Goal: Task Accomplishment & Management: Complete application form

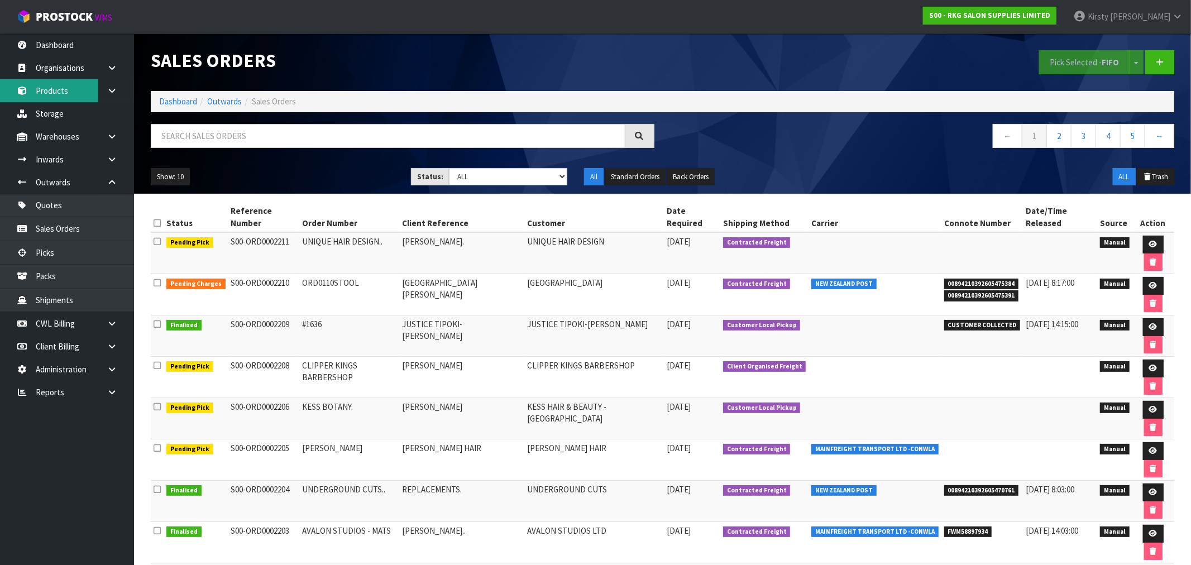
click at [57, 90] on link "Products" at bounding box center [67, 90] width 134 height 23
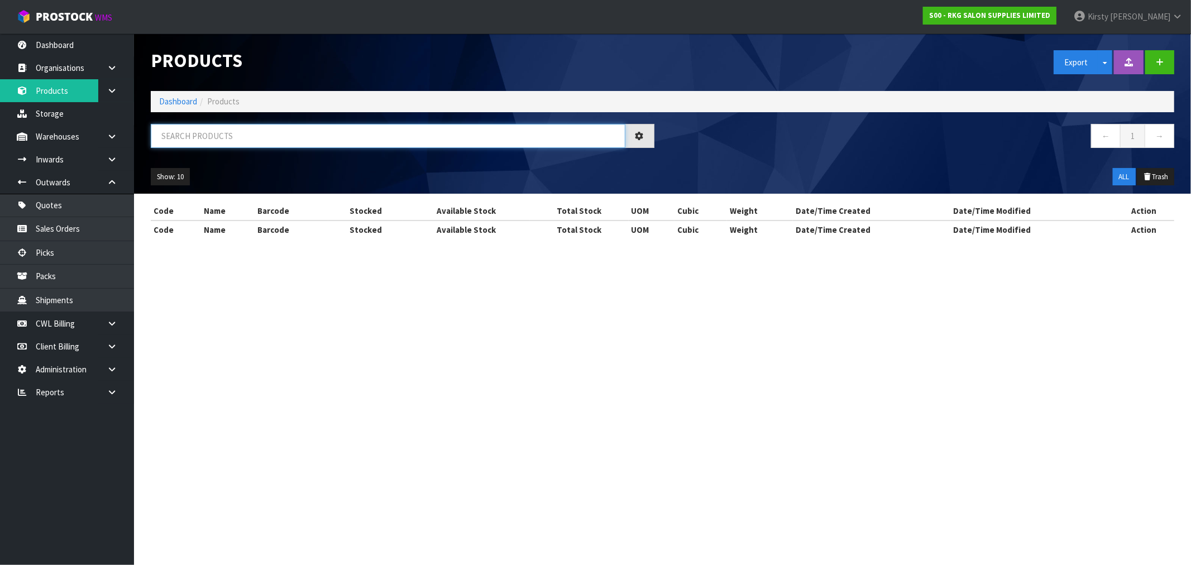
click at [197, 134] on input "text" at bounding box center [388, 136] width 475 height 24
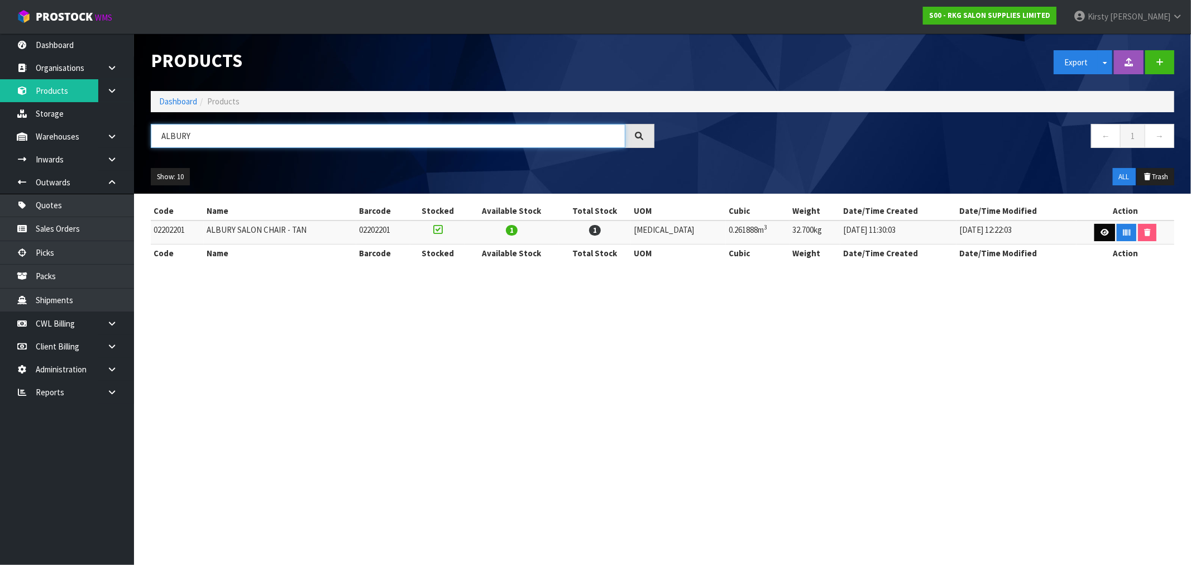
type input "ALBURY"
click at [1108, 233] on link at bounding box center [1104, 233] width 21 height 18
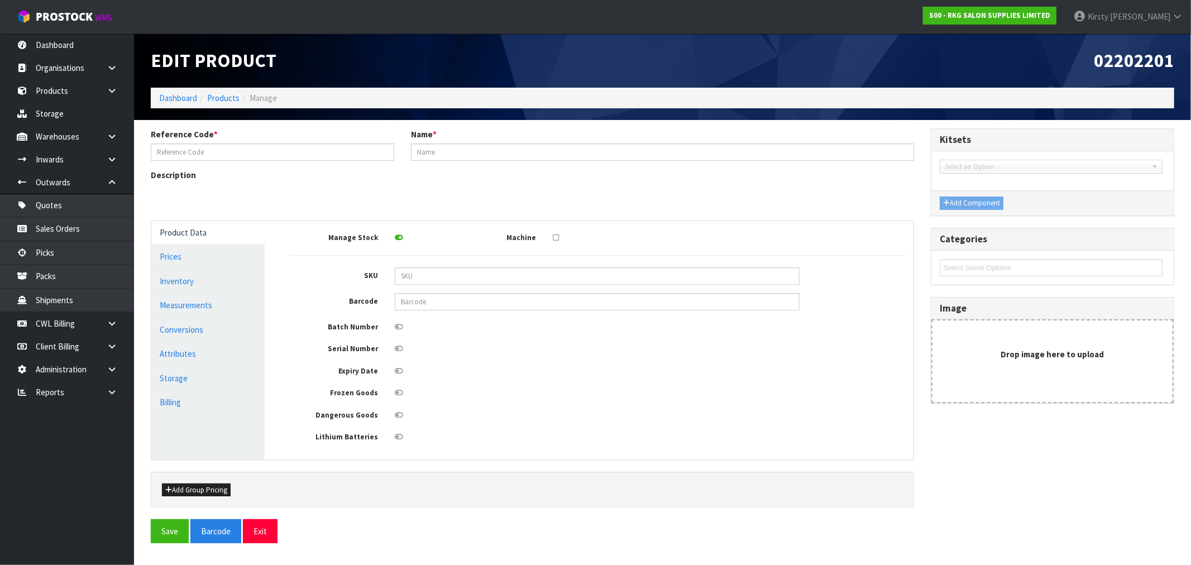
type input "02202201"
type input "ALBURY SALON CHAIR - TAN"
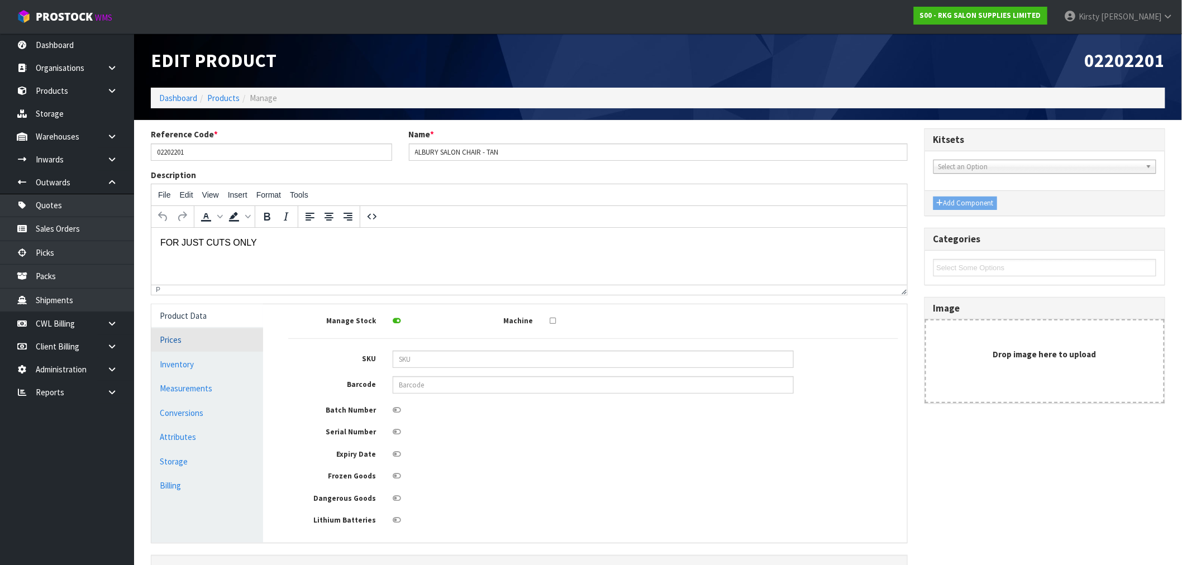
click at [182, 345] on link "Prices" at bounding box center [207, 339] width 112 height 23
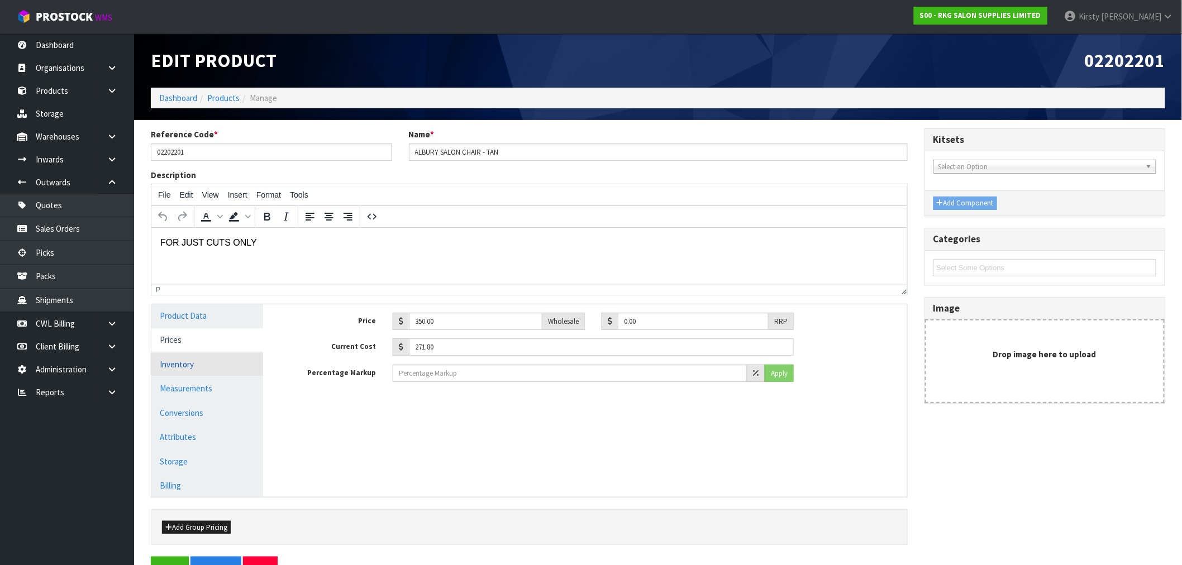
click at [180, 367] on link "Inventory" at bounding box center [207, 364] width 112 height 23
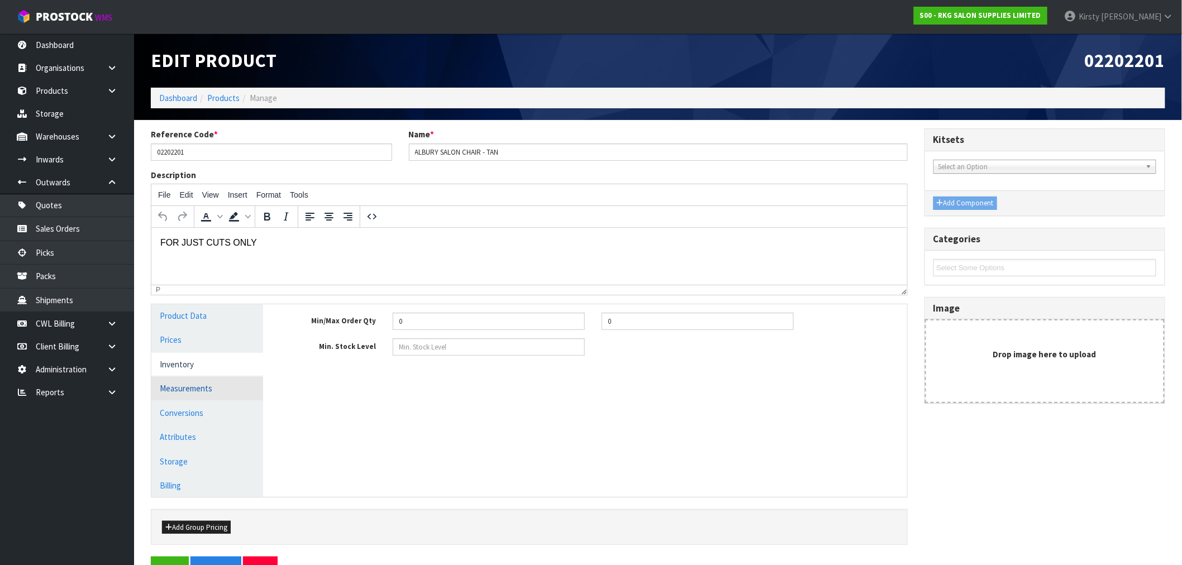
click at [214, 388] on link "Measurements" at bounding box center [207, 388] width 112 height 23
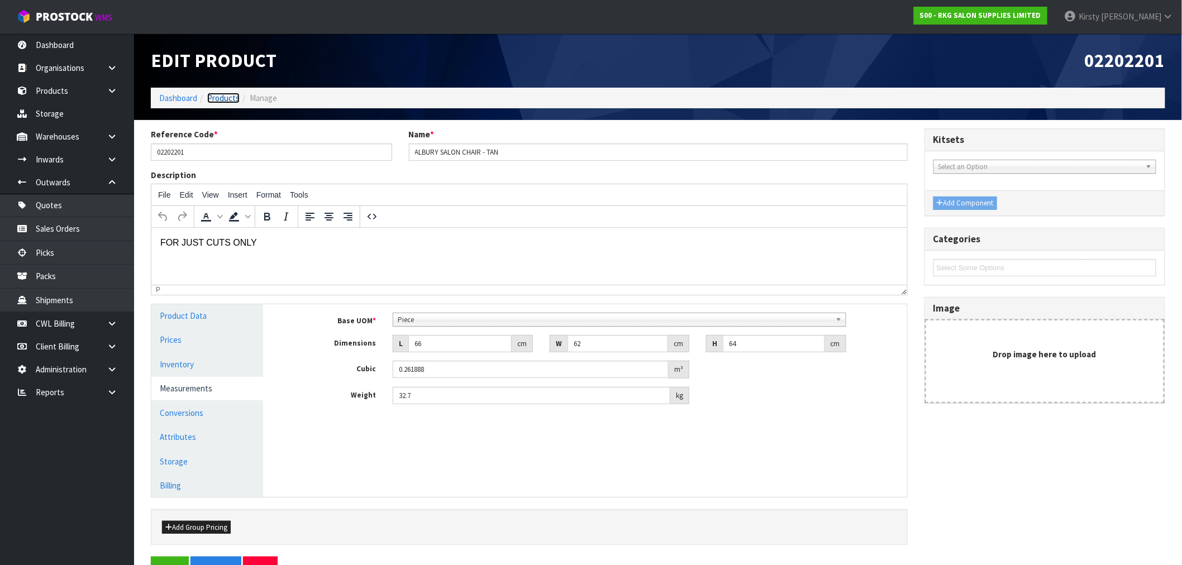
click at [226, 95] on link "Products" at bounding box center [223, 98] width 32 height 11
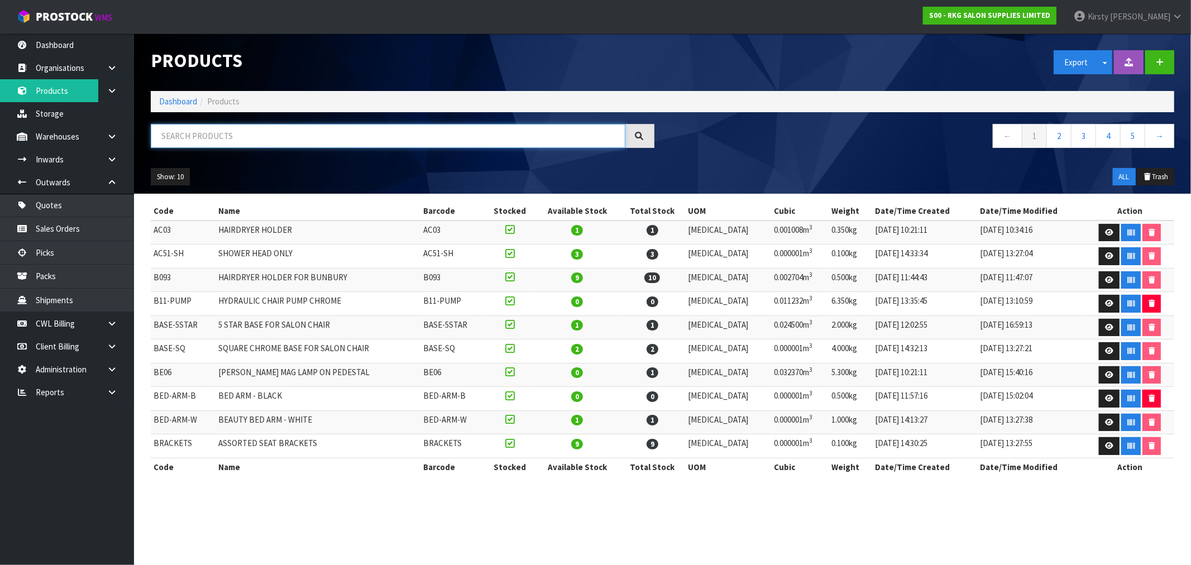
click at [197, 141] on input "text" at bounding box center [388, 136] width 475 height 24
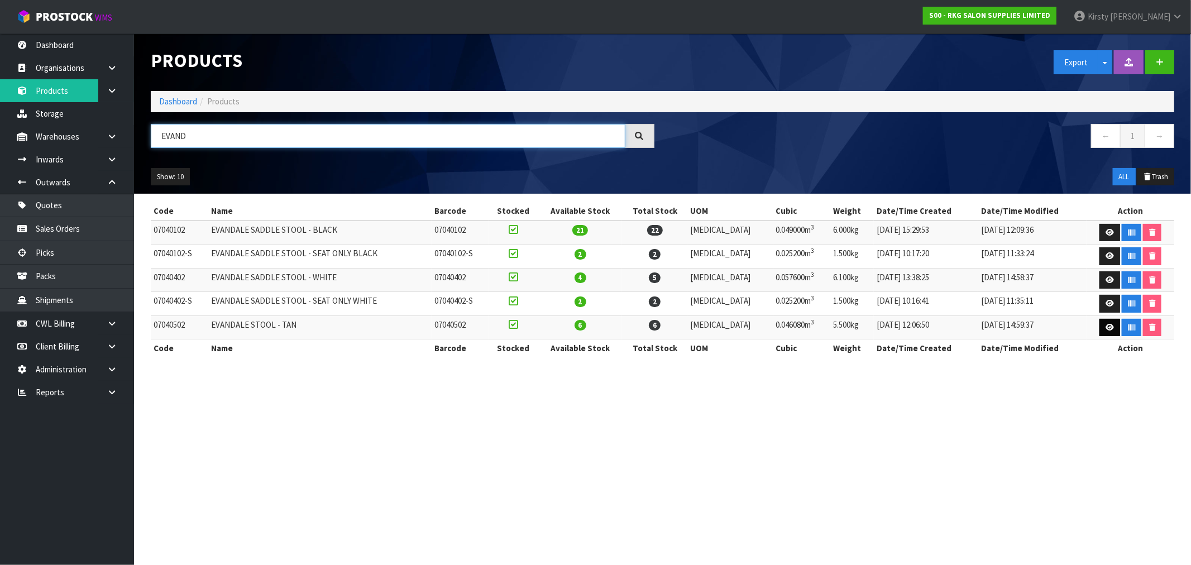
type input "EVAND"
click at [1106, 326] on icon at bounding box center [1110, 327] width 8 height 7
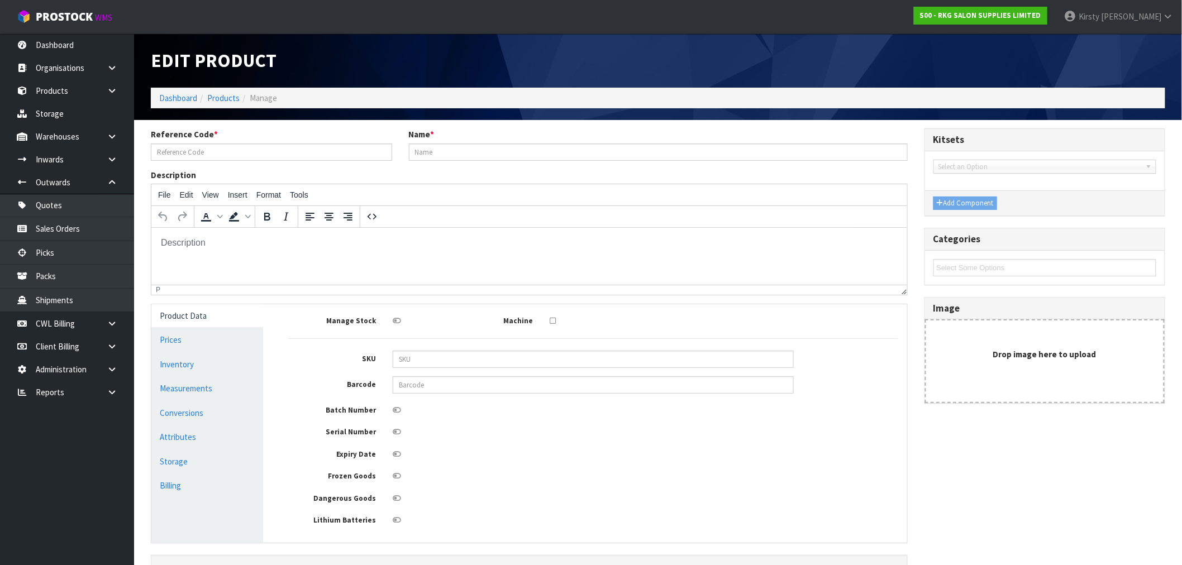
type input "07040502"
type input "EVANDALE STOOL - TAN"
type input "48"
type input "20"
type input "48"
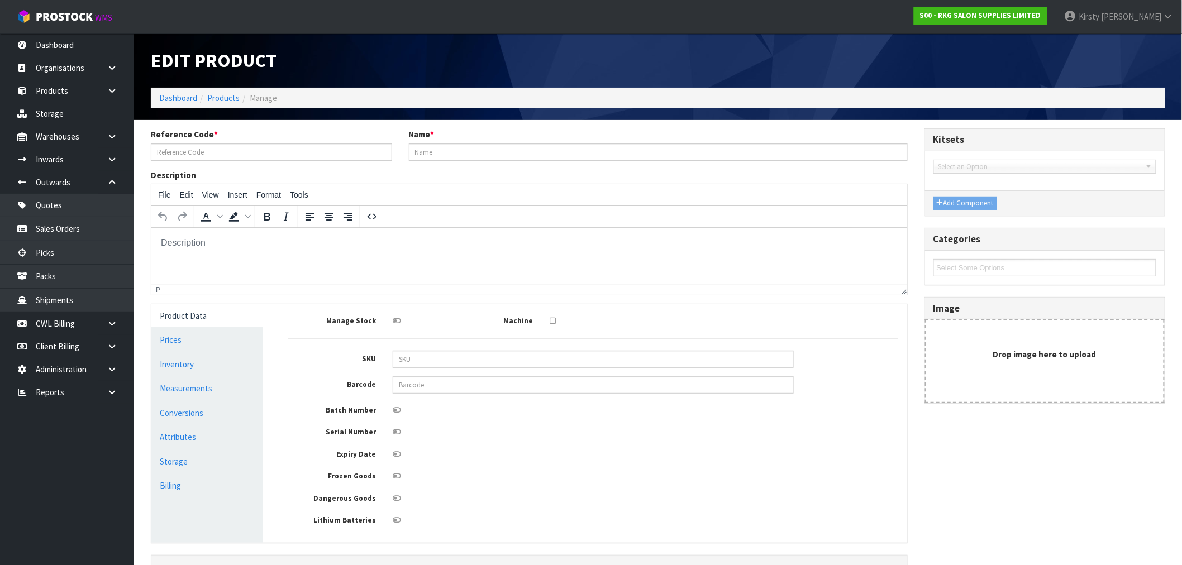
type input "0.04608"
type input "5.5"
click at [178, 390] on link "Measurements" at bounding box center [207, 388] width 112 height 23
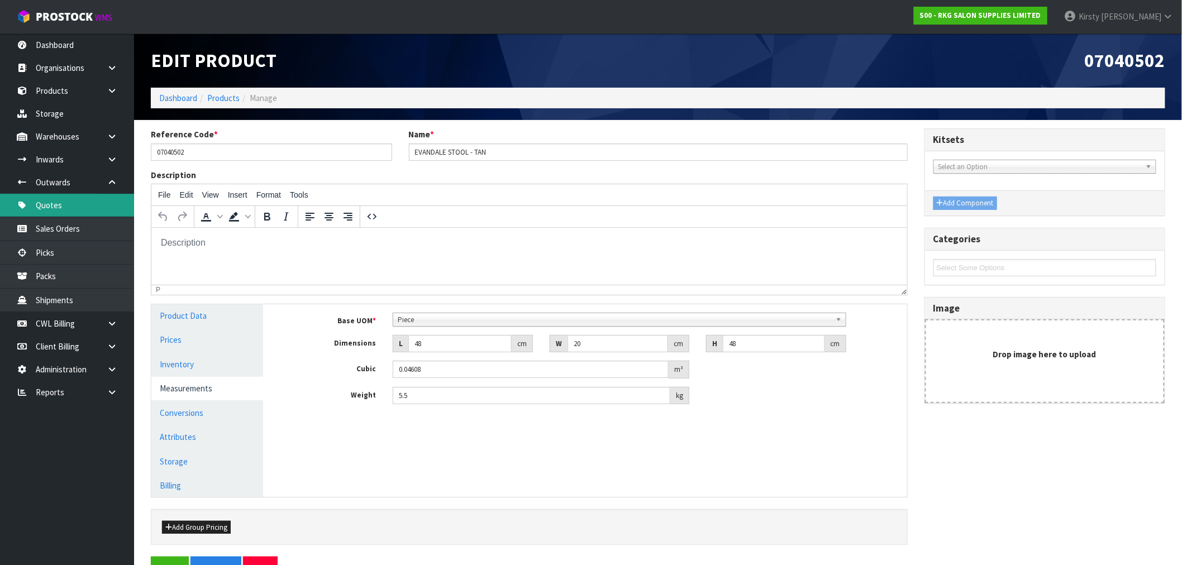
click at [58, 199] on link "Quotes" at bounding box center [67, 205] width 134 height 23
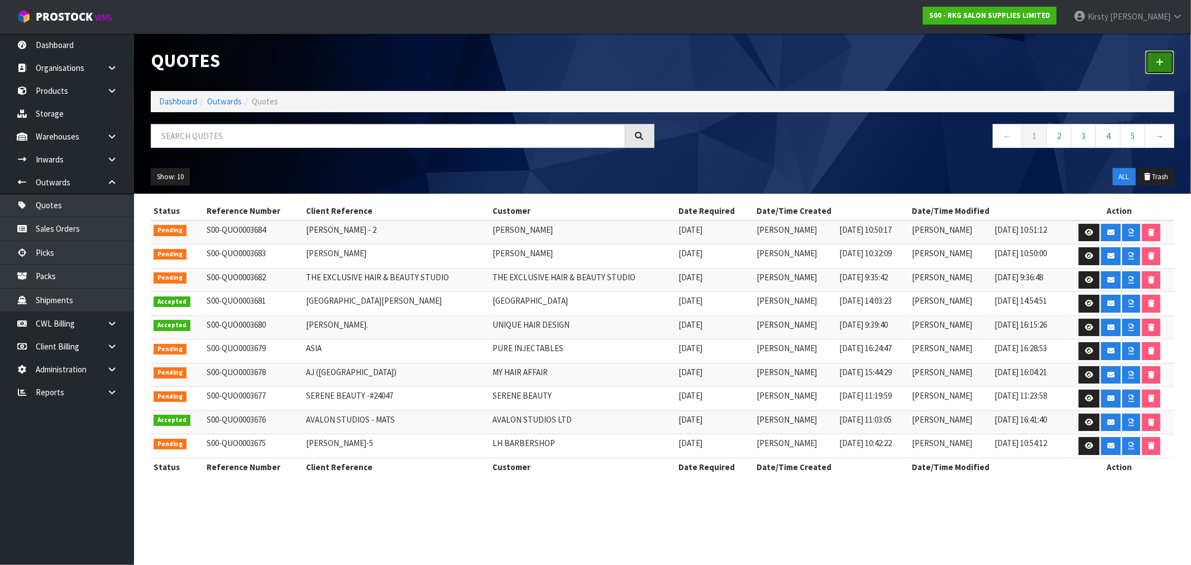
click at [1161, 58] on icon at bounding box center [1160, 62] width 8 height 8
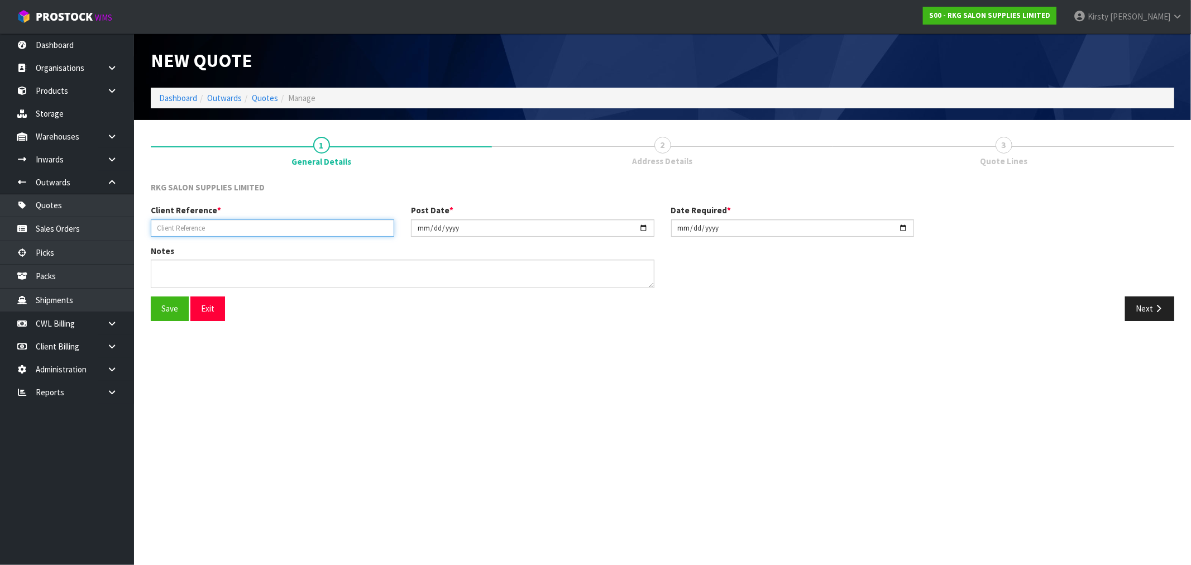
click at [237, 233] on input "text" at bounding box center [272, 227] width 243 height 17
click at [237, 233] on input "HANSH" at bounding box center [272, 227] width 243 height 17
type input "H"
type input "[PERSON_NAME]"
click at [159, 310] on button "Save" at bounding box center [170, 309] width 38 height 24
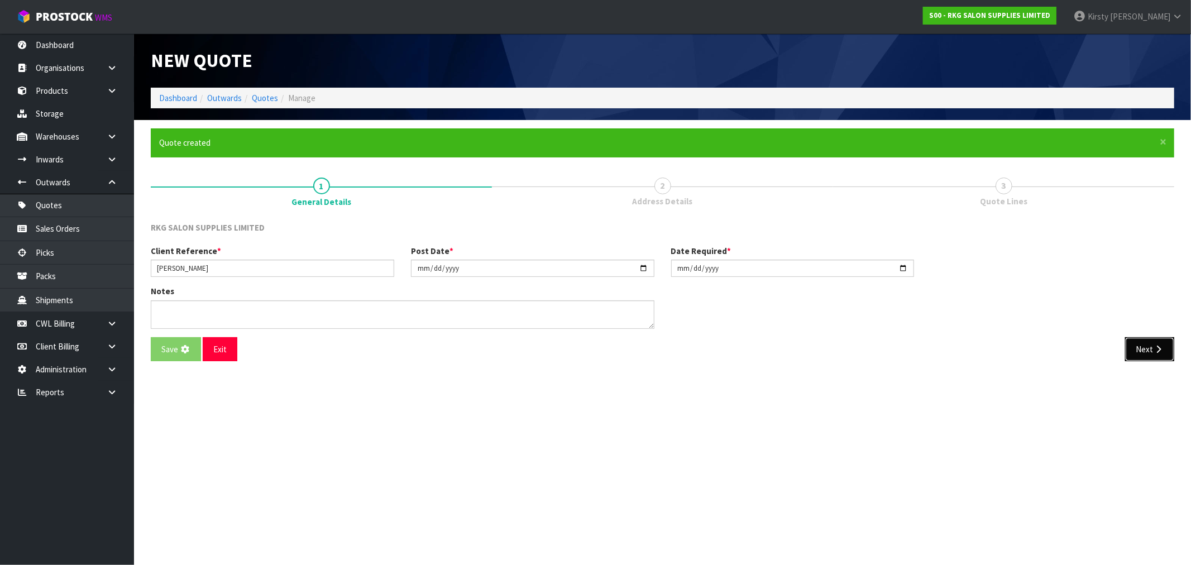
click at [1143, 350] on button "Next" at bounding box center [1149, 349] width 49 height 24
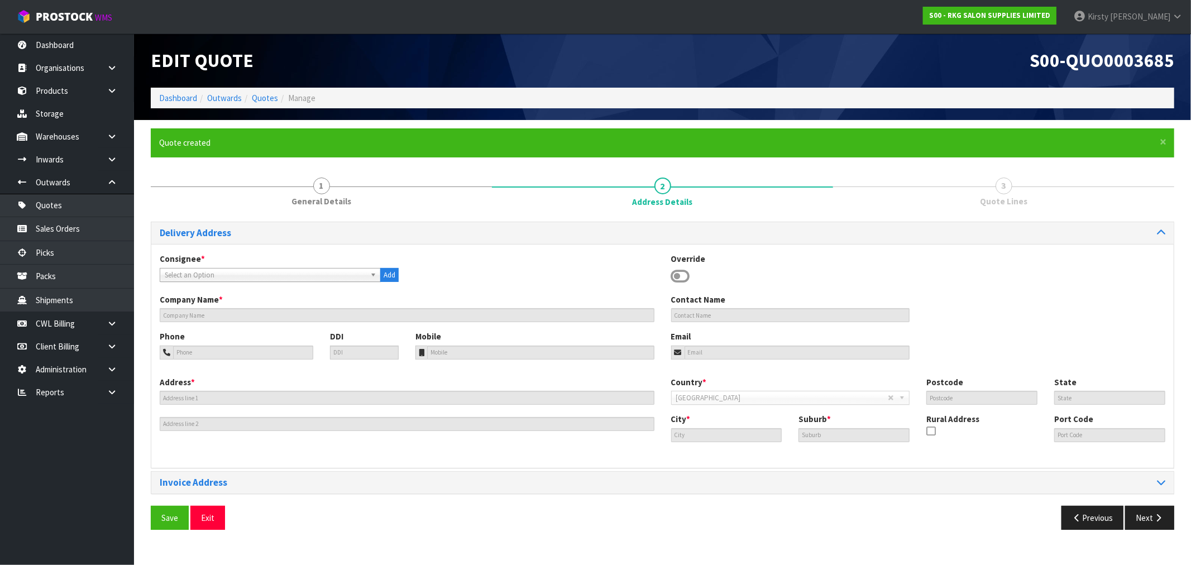
drag, startPoint x: 681, startPoint y: 276, endPoint x: 663, endPoint y: 279, distance: 18.7
click at [681, 276] on icon at bounding box center [680, 276] width 19 height 17
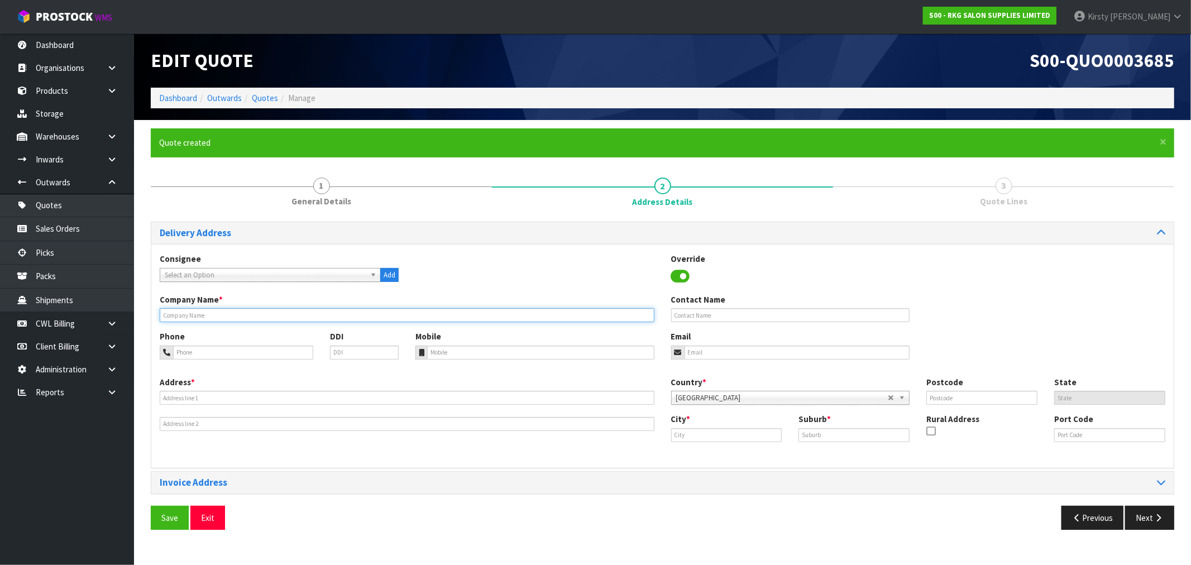
click at [252, 315] on input "text" at bounding box center [407, 315] width 495 height 14
type input "[PERSON_NAME]"
type input "021-032-8502"
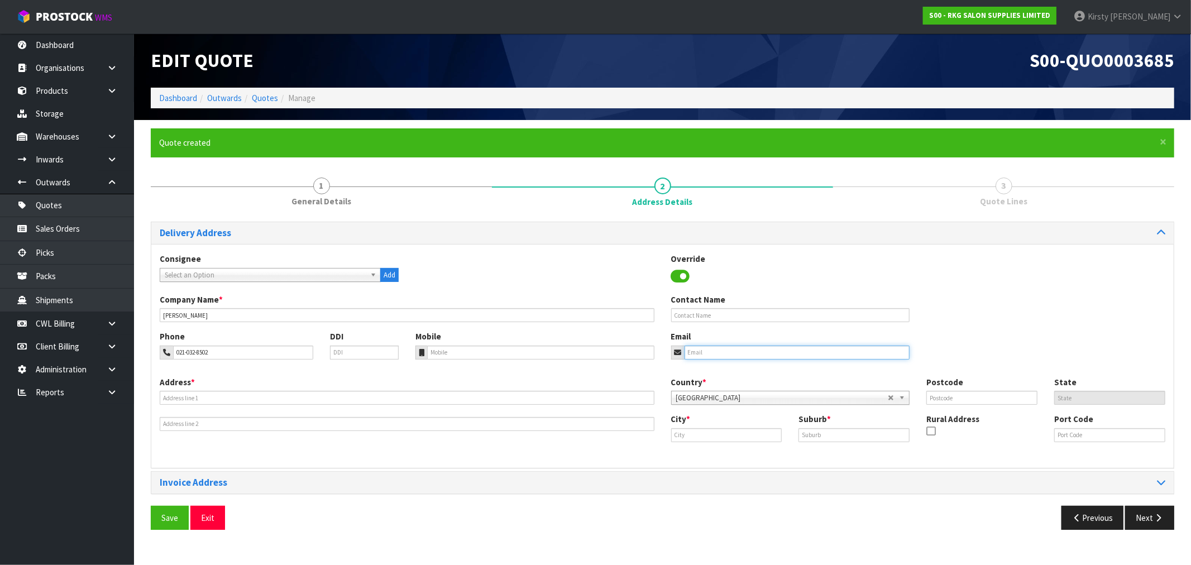
click at [750, 356] on input "email" at bounding box center [798, 353] width 226 height 14
type input "[PERSON_NAME][EMAIL_ADDRESS][DOMAIN_NAME]"
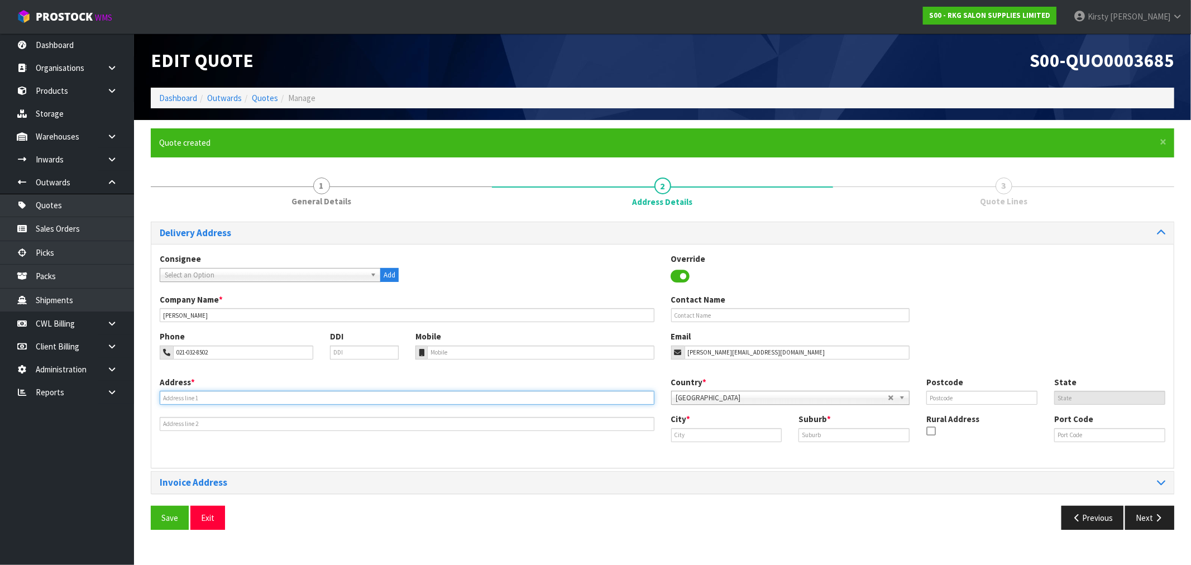
click at [173, 393] on input "text" at bounding box center [407, 398] width 495 height 14
type input "4"
type input "[STREET_ADDRESS]"
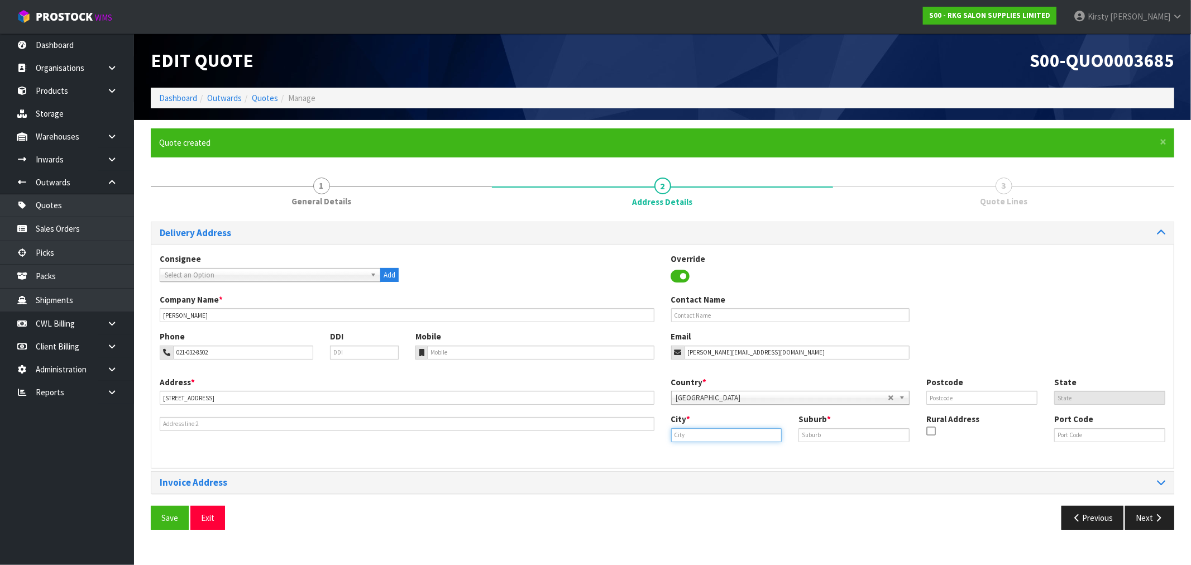
click at [698, 431] on input "text" at bounding box center [726, 435] width 111 height 14
click at [711, 455] on link "Auc kland" at bounding box center [711, 454] width 88 height 15
type input "[GEOGRAPHIC_DATA]"
click at [816, 432] on input "text" at bounding box center [853, 435] width 111 height 14
click at [948, 402] on input "text" at bounding box center [981, 398] width 111 height 14
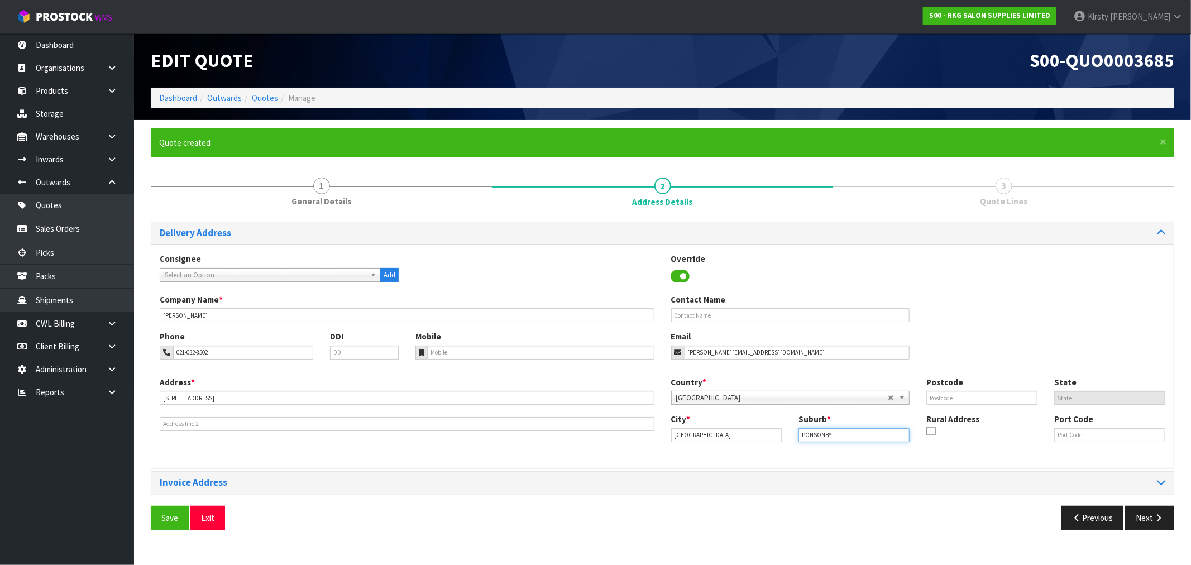
drag, startPoint x: 849, startPoint y: 438, endPoint x: 727, endPoint y: 452, distance: 123.1
click at [727, 452] on div "Address * [STREET_ADDRESS] Country * [GEOGRAPHIC_DATA] [GEOGRAPHIC_DATA] [GEOGR…" at bounding box center [662, 417] width 1022 height 83
type input "[PERSON_NAME]"
click at [957, 395] on input "text" at bounding box center [981, 398] width 111 height 14
type input "1021"
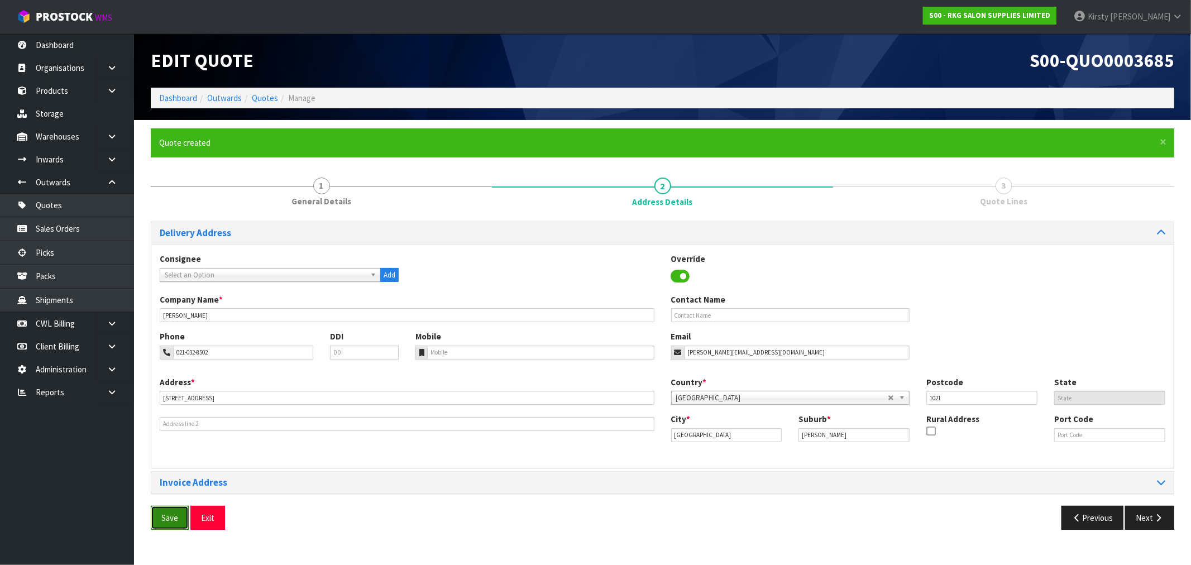
drag, startPoint x: 166, startPoint y: 518, endPoint x: 188, endPoint y: 506, distance: 25.2
click at [166, 517] on button "Save" at bounding box center [170, 518] width 38 height 24
click at [1137, 517] on button "Next" at bounding box center [1149, 518] width 49 height 24
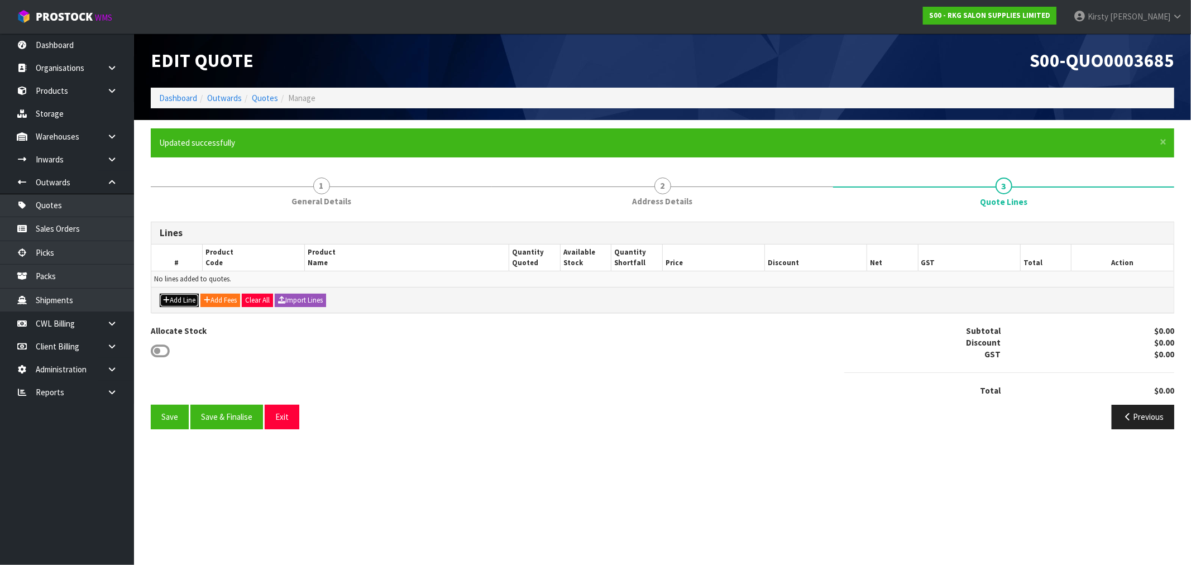
click at [185, 298] on button "Add Line" at bounding box center [179, 300] width 39 height 13
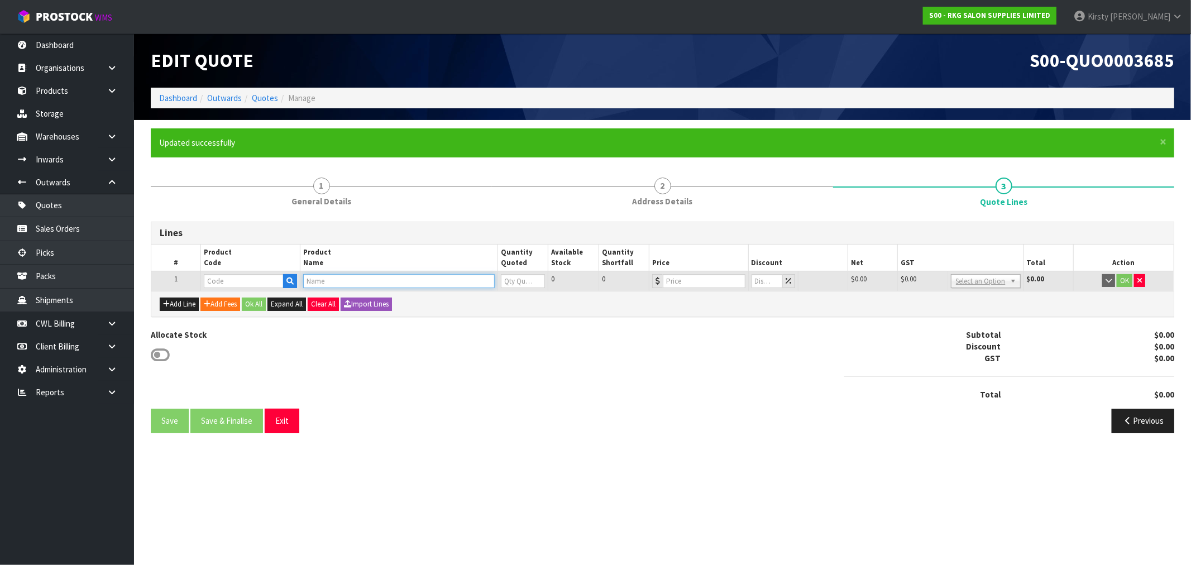
click at [310, 280] on input "text" at bounding box center [399, 281] width 192 height 14
type input "ALBURY"
drag, startPoint x: 342, startPoint y: 300, endPoint x: 393, endPoint y: 297, distance: 50.9
click at [344, 300] on link "ALBURY SALON CHAIR - TAN" at bounding box center [364, 299] width 121 height 15
type input "ALBURY SALON CHAIR - TAN"
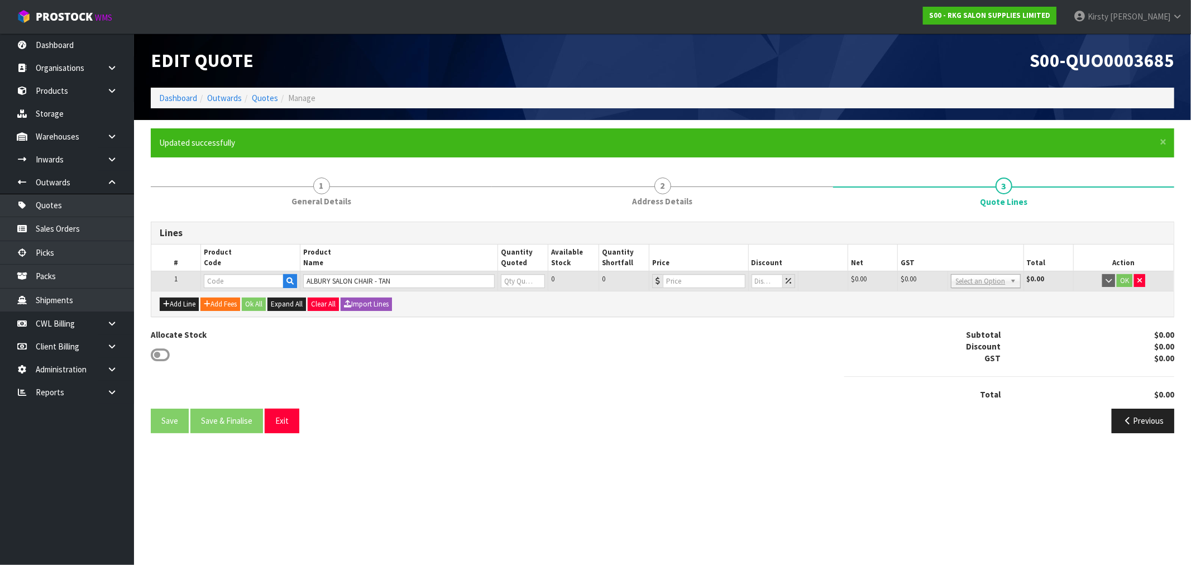
type input "02202201"
type input "0"
type input "350"
type input "0"
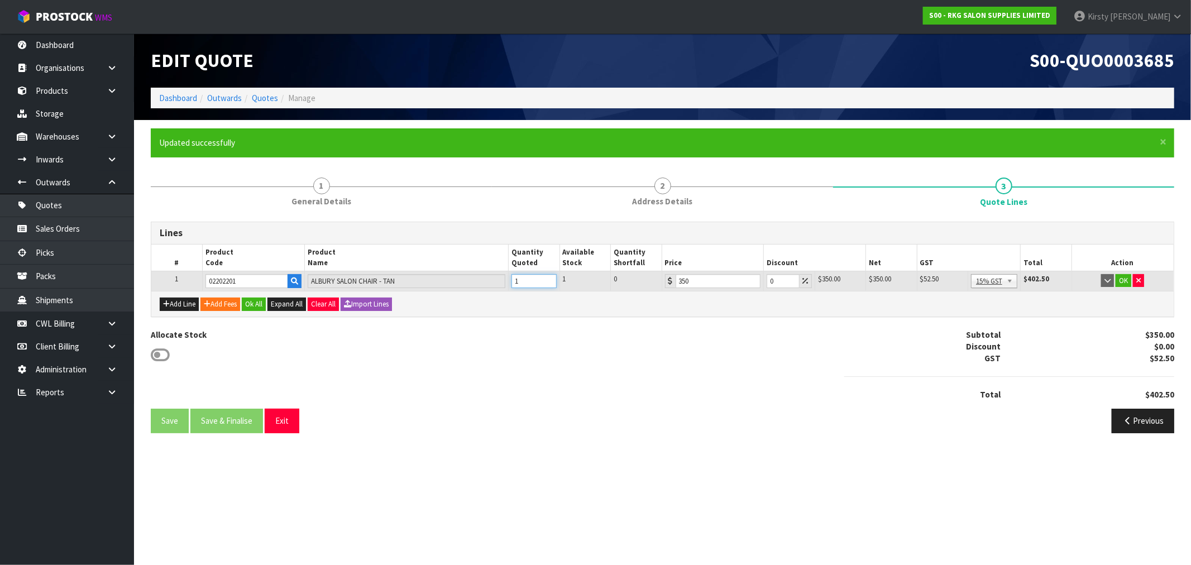
type input "1"
click at [548, 277] on input "1" at bounding box center [533, 281] width 45 height 14
click at [1128, 278] on button "OK" at bounding box center [1124, 280] width 16 height 13
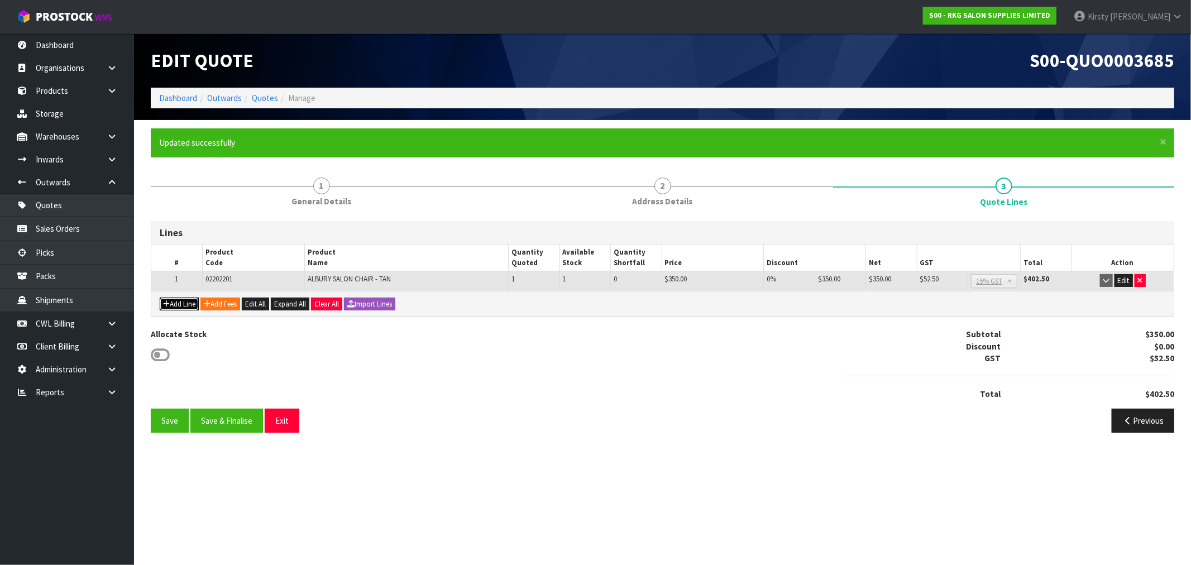
click at [184, 305] on button "Add Line" at bounding box center [179, 304] width 39 height 13
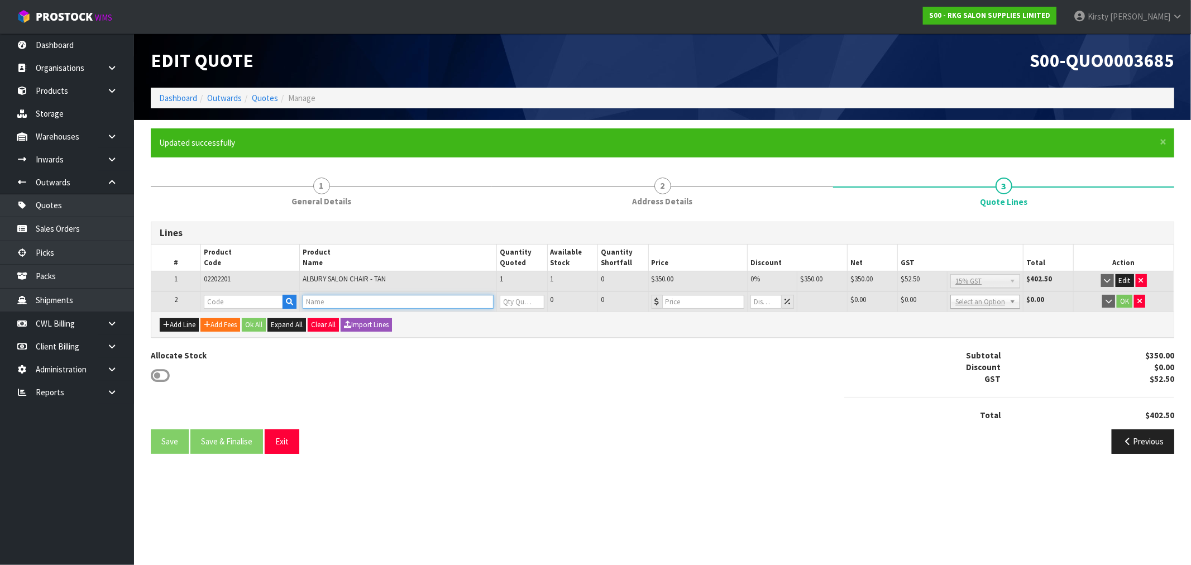
click at [335, 304] on input "text" at bounding box center [398, 302] width 191 height 14
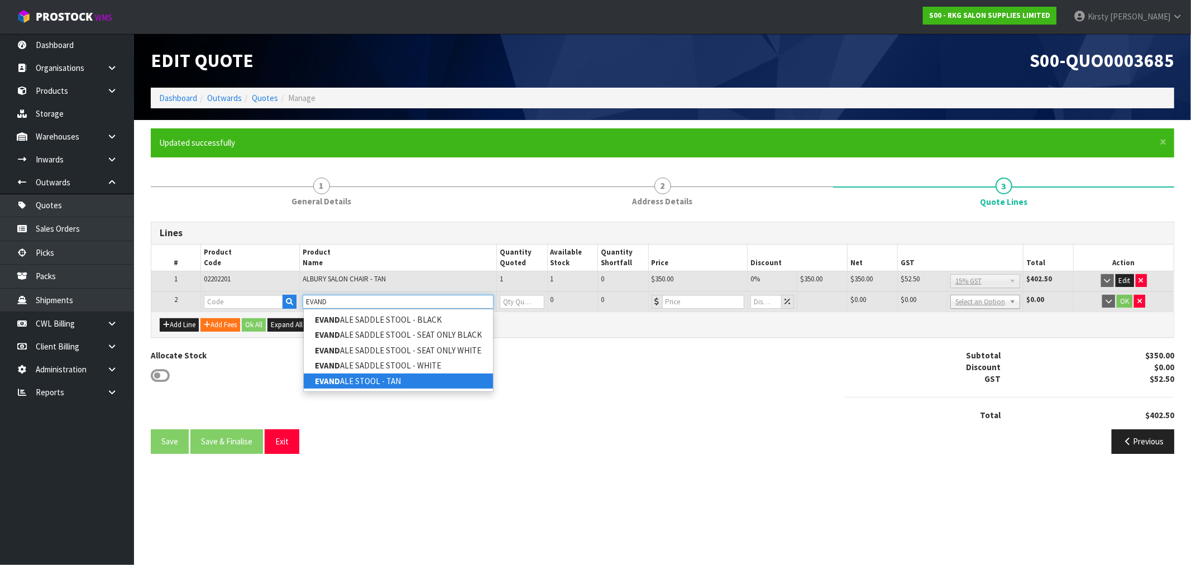
type input "EVAND"
click at [370, 377] on link "EVAND ALE STOOL - TAN" at bounding box center [398, 381] width 189 height 15
type input "EVANDALE STOOL - TAN"
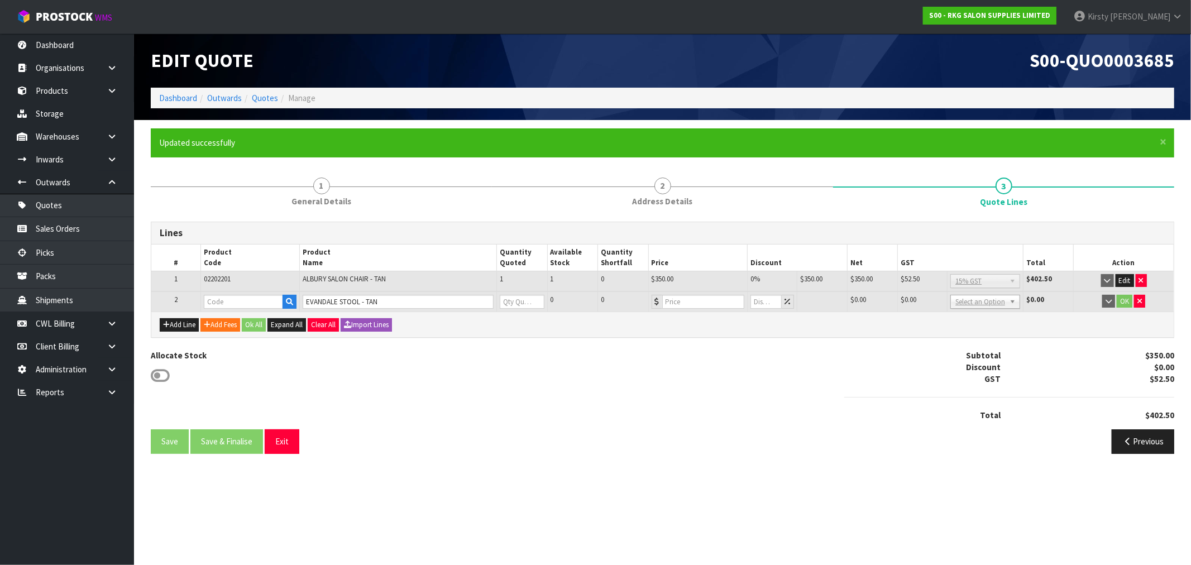
type input "07040502"
type input "0"
type input "129"
type input "0"
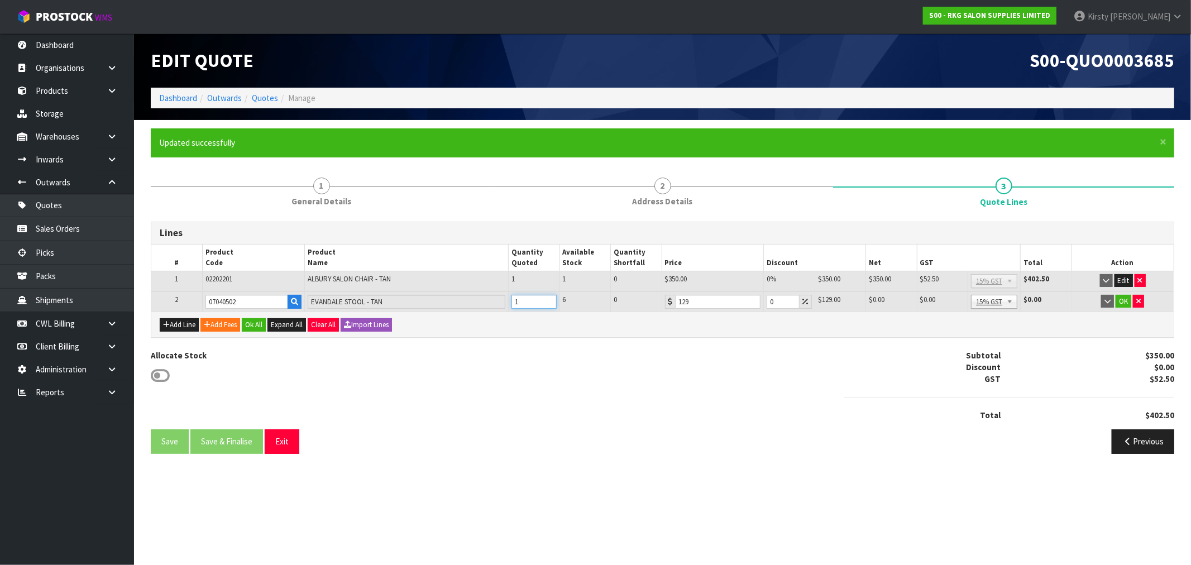
type input "1"
click at [548, 298] on input "1" at bounding box center [533, 302] width 45 height 14
click at [1121, 297] on button "OK" at bounding box center [1124, 301] width 16 height 13
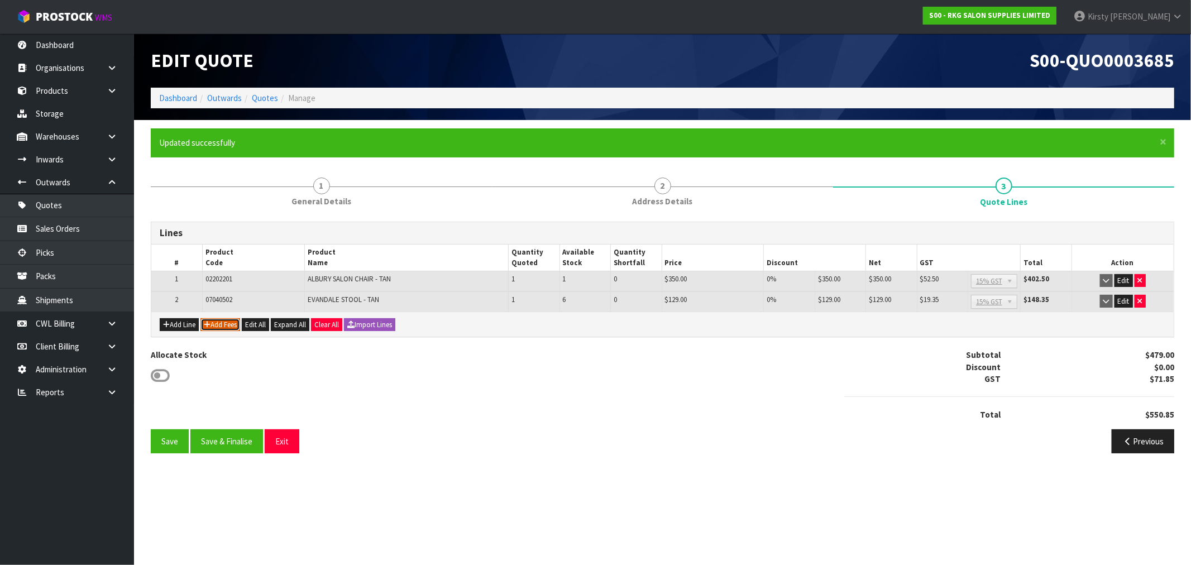
click at [209, 326] on icon "button" at bounding box center [207, 324] width 7 height 7
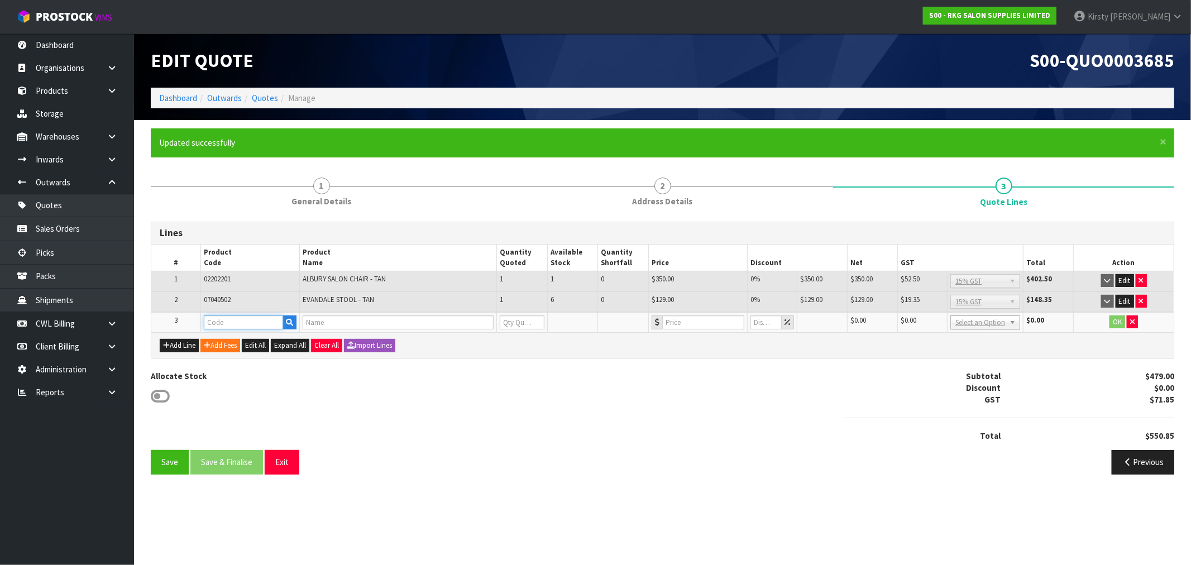
click at [211, 326] on input "text" at bounding box center [244, 322] width 80 height 14
type input "FRE"
drag, startPoint x: 241, startPoint y: 337, endPoint x: 298, endPoint y: 328, distance: 57.6
click at [241, 337] on link "FRE IGHT" at bounding box center [248, 340] width 88 height 15
type input "FREIGHT"
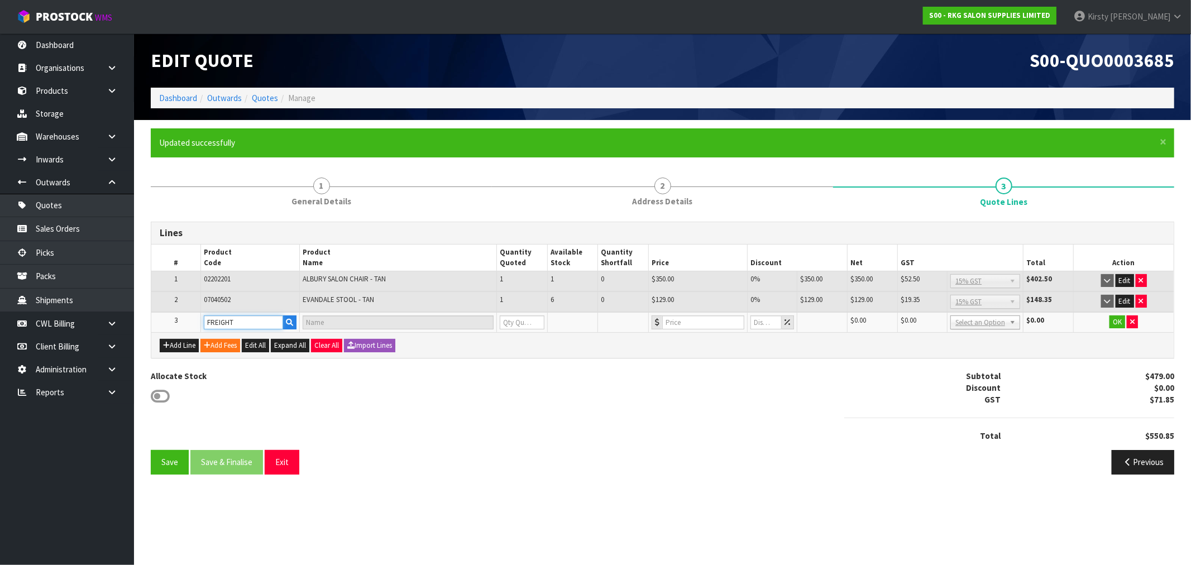
type input "FREIGHT FEE"
type input "1"
type input "0"
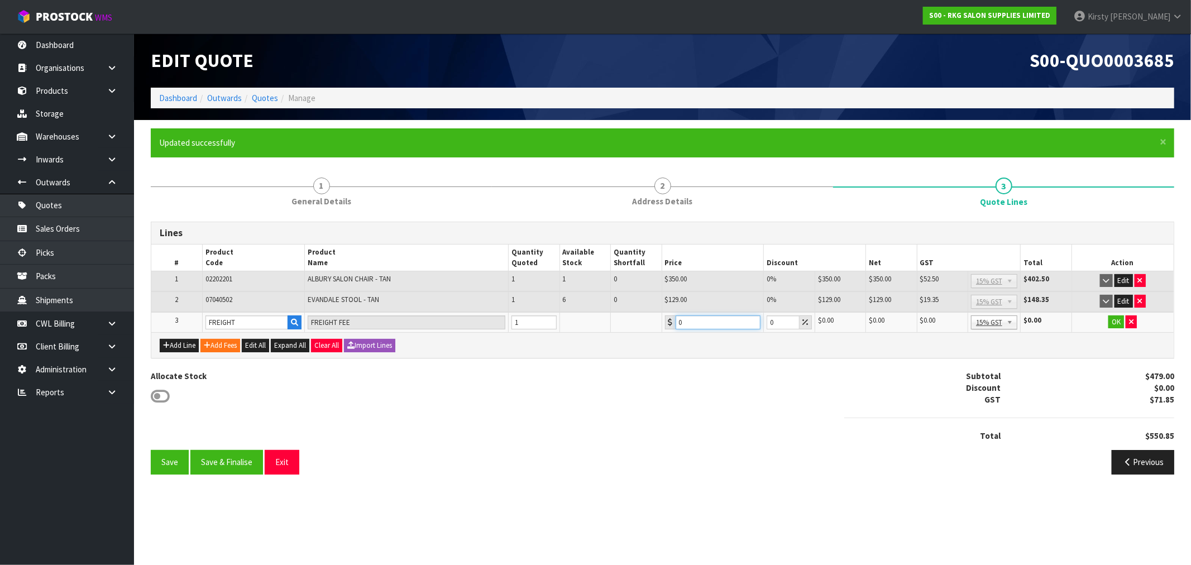
drag, startPoint x: 685, startPoint y: 323, endPoint x: 654, endPoint y: 323, distance: 30.2
click at [654, 323] on tr "3 FREIGHT FREIGHT FEE 1 0 0 $0.00 $0.00 $0.00 $0.00 No GST 15% GST Zero Rated 1…" at bounding box center [662, 322] width 1022 height 21
type input "112.10"
click at [1118, 313] on td "OK" at bounding box center [1123, 322] width 102 height 21
drag, startPoint x: 1114, startPoint y: 317, endPoint x: 1030, endPoint y: 332, distance: 85.1
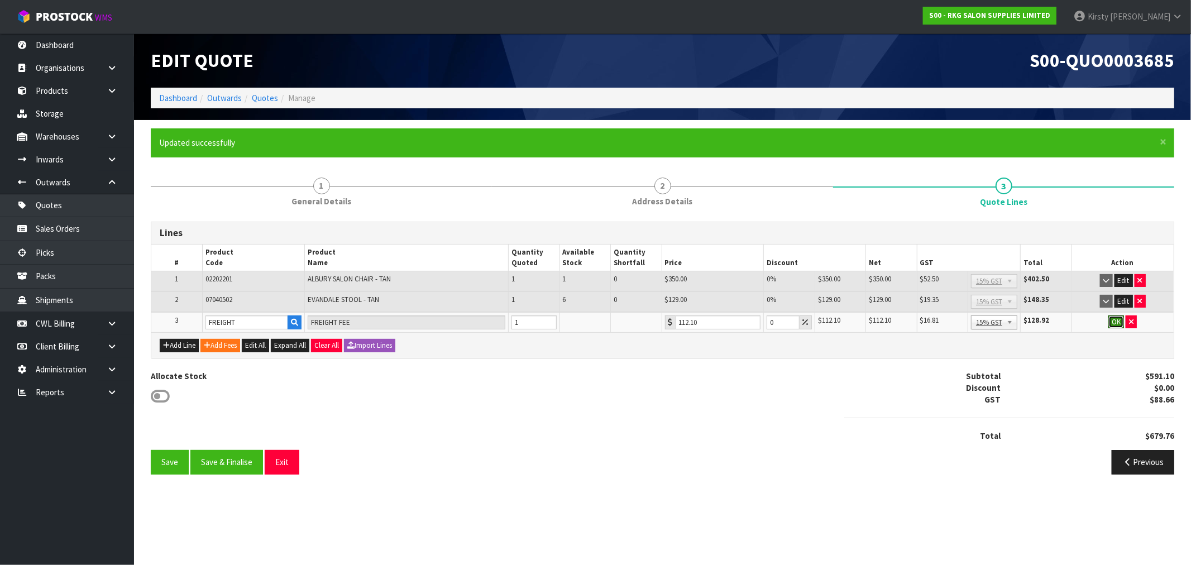
click at [1113, 317] on button "OK" at bounding box center [1116, 321] width 16 height 13
click at [164, 460] on button "Save" at bounding box center [170, 462] width 38 height 24
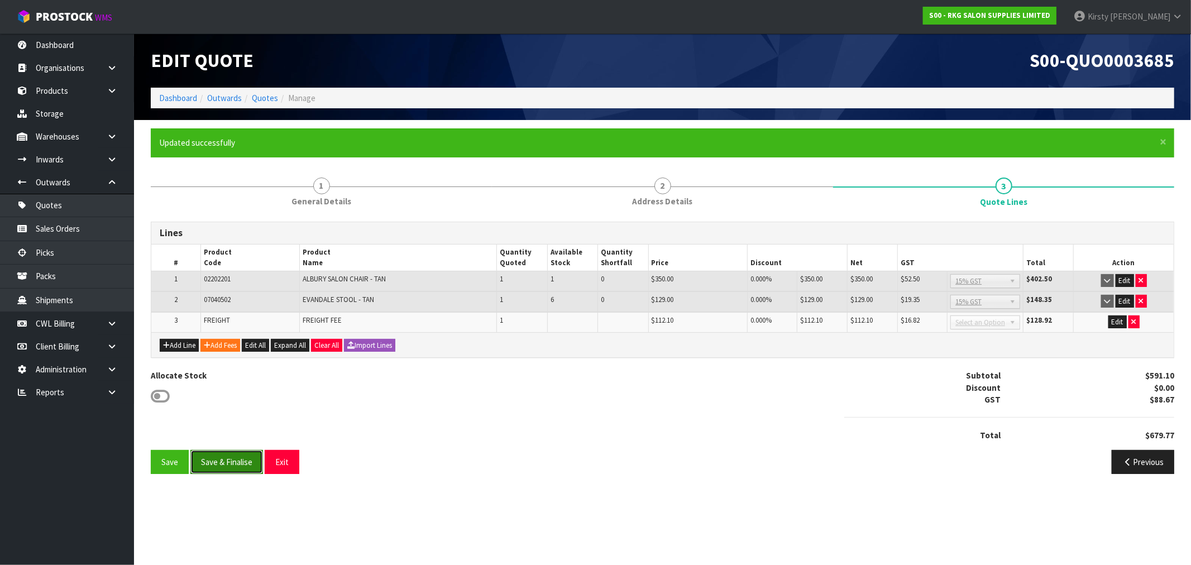
click at [256, 465] on button "Save & Finalise" at bounding box center [226, 462] width 73 height 24
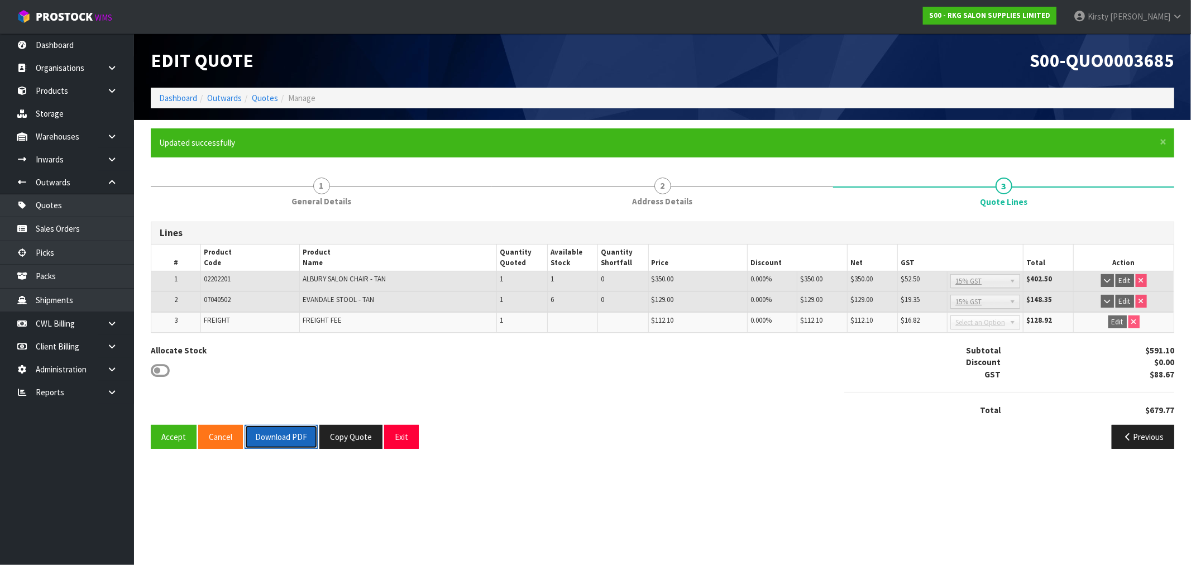
click at [283, 438] on button "Download PDF" at bounding box center [281, 437] width 73 height 24
click at [399, 436] on button "Exit" at bounding box center [401, 437] width 35 height 24
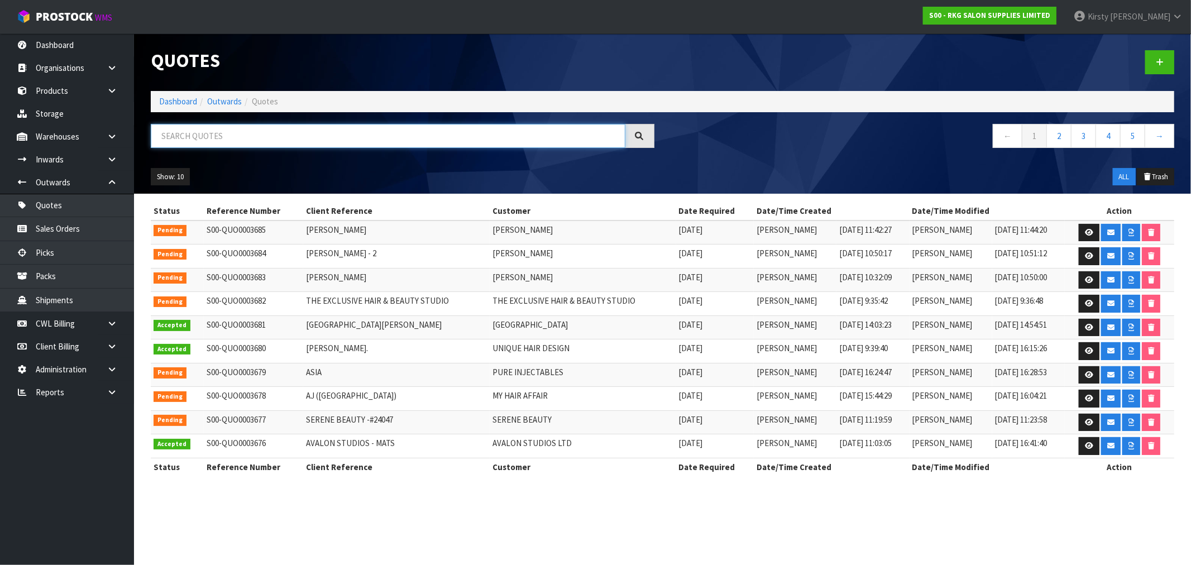
click at [199, 140] on input "text" at bounding box center [388, 136] width 475 height 24
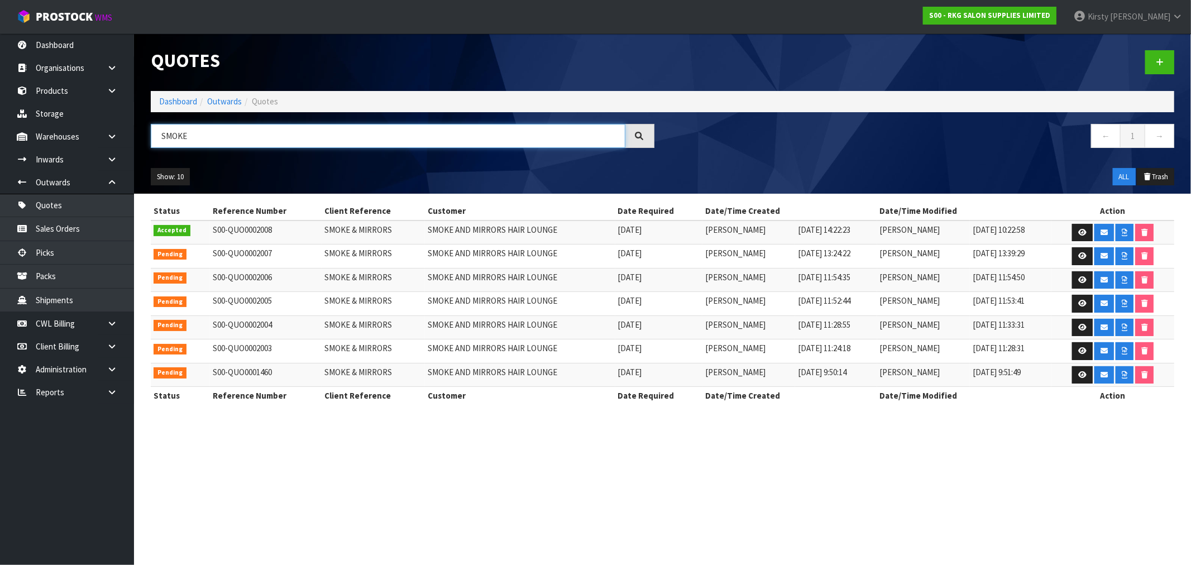
drag, startPoint x: 214, startPoint y: 142, endPoint x: 157, endPoint y: 146, distance: 57.1
click at [157, 146] on input "SMOKE" at bounding box center [388, 136] width 475 height 24
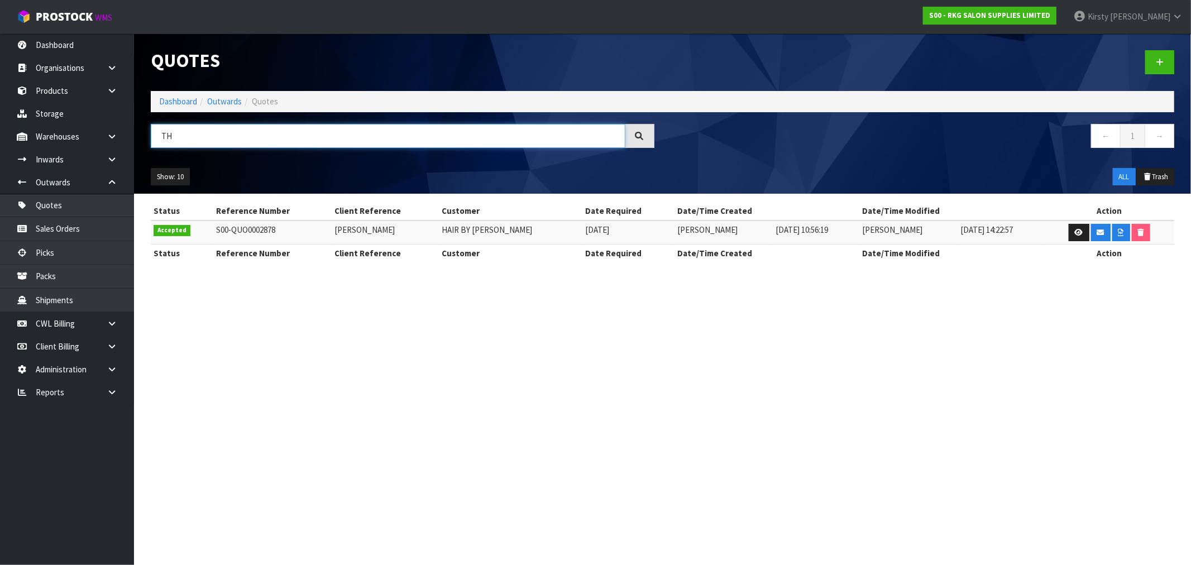
type input "T"
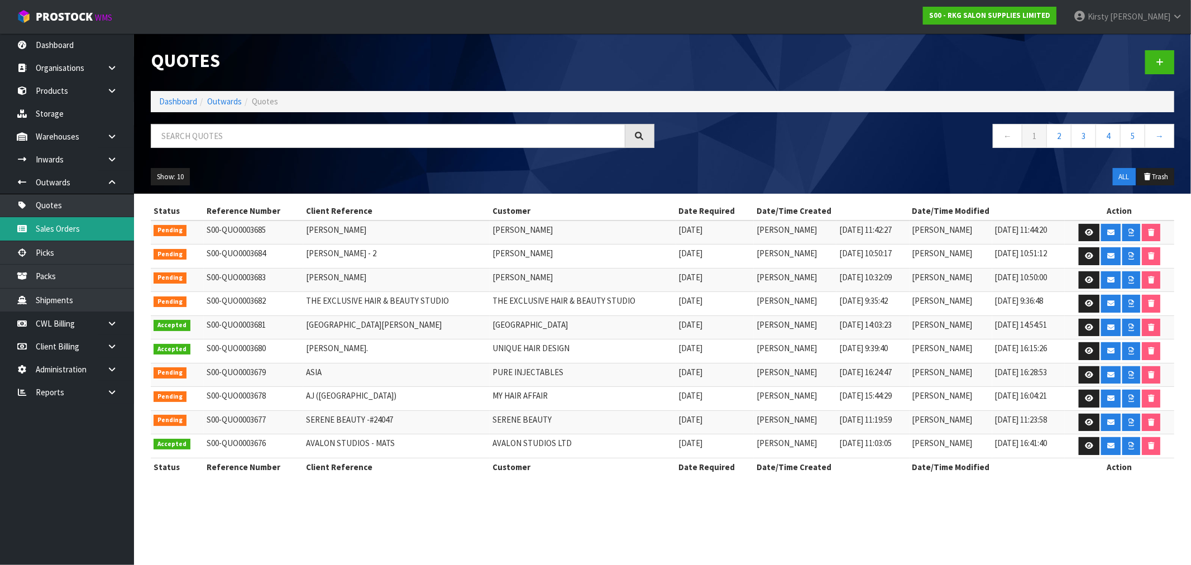
click at [45, 223] on link "Sales Orders" at bounding box center [67, 228] width 134 height 23
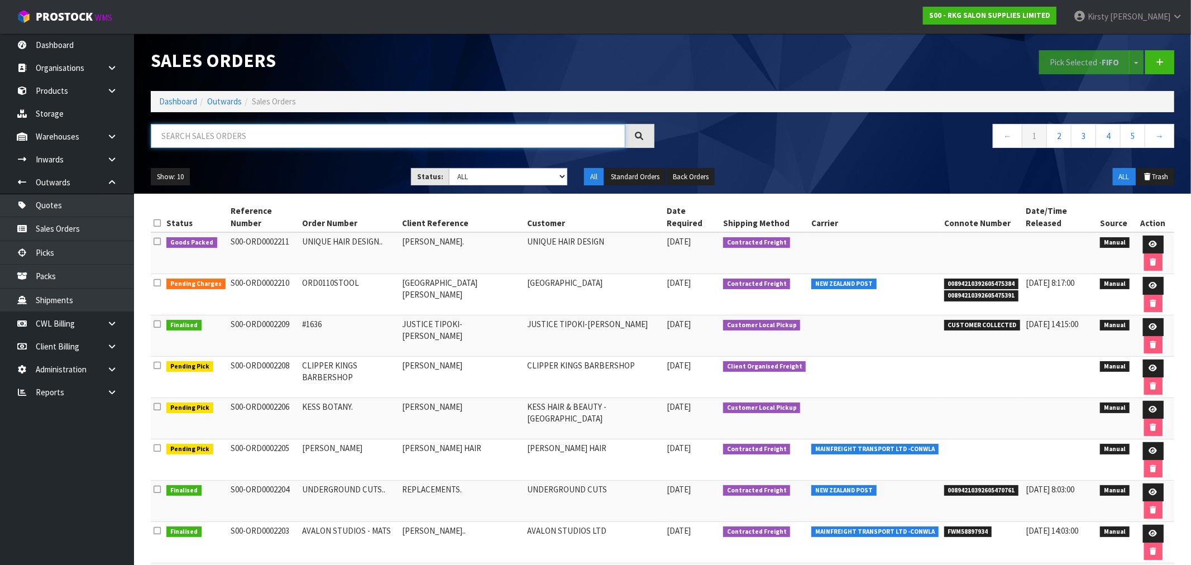
click at [175, 135] on input "text" at bounding box center [388, 136] width 475 height 24
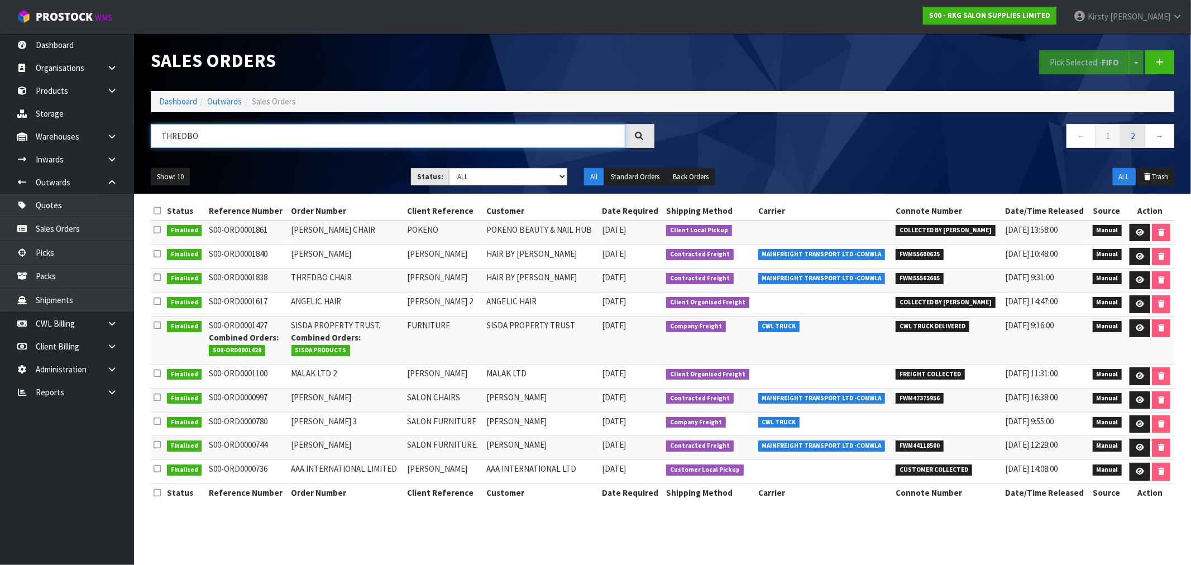
type input "THREDBO"
click at [1130, 136] on link "2" at bounding box center [1132, 136] width 25 height 24
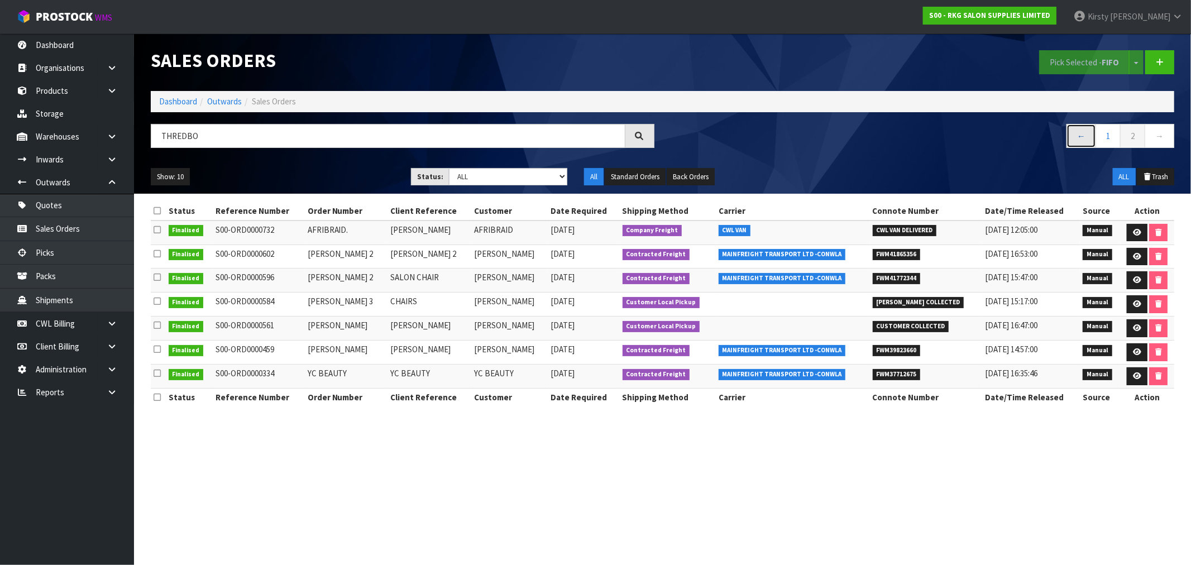
click at [1081, 140] on link "←" at bounding box center [1082, 136] width 30 height 24
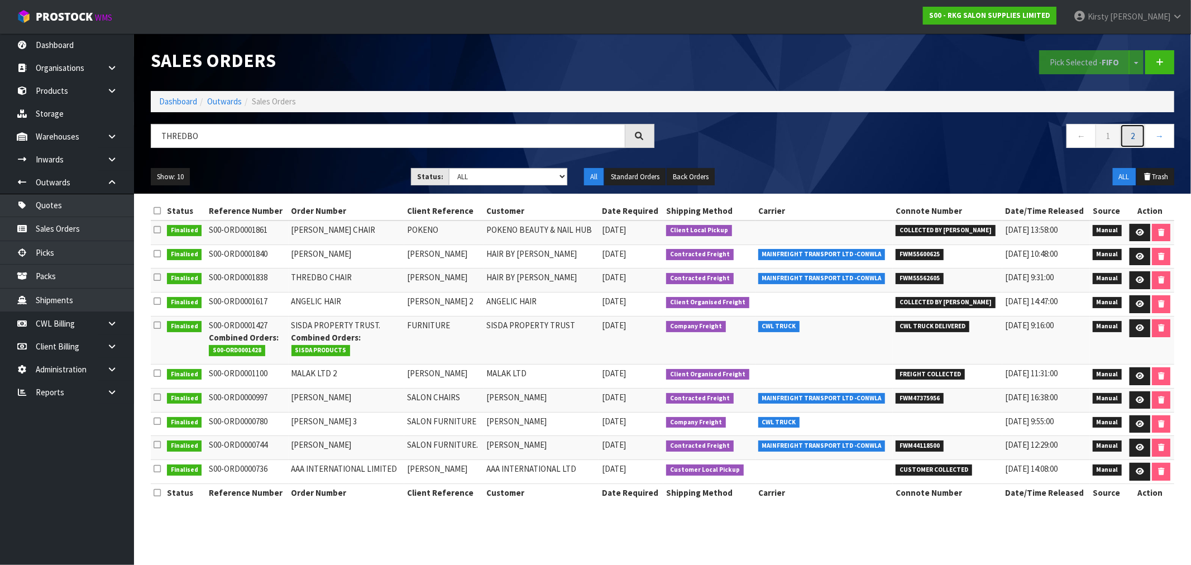
click at [1137, 138] on link "2" at bounding box center [1132, 136] width 25 height 24
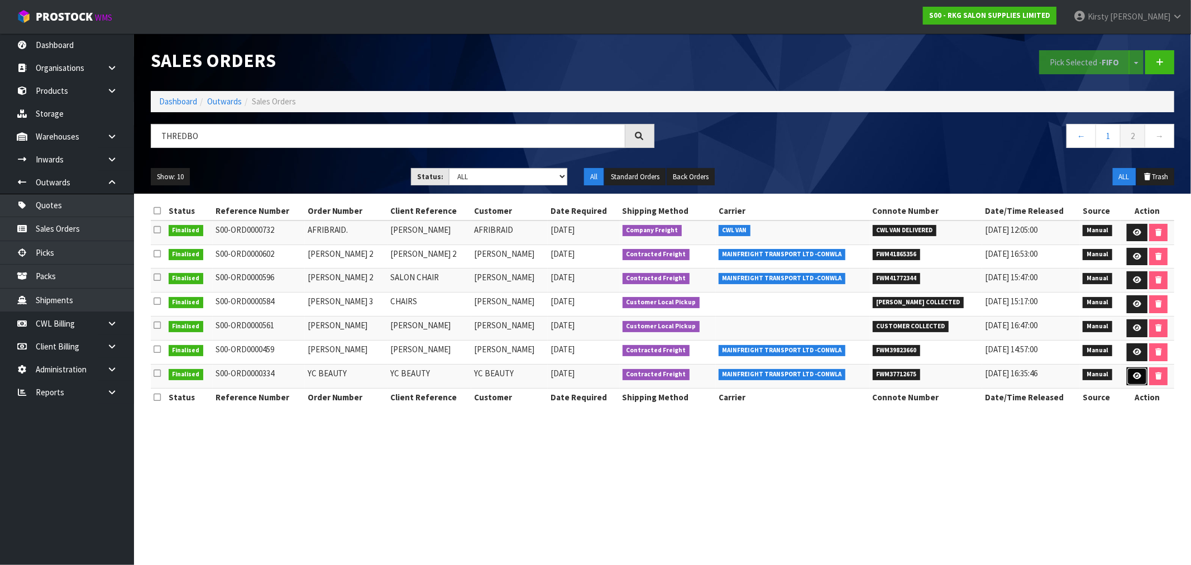
click at [1133, 378] on icon at bounding box center [1137, 375] width 8 height 7
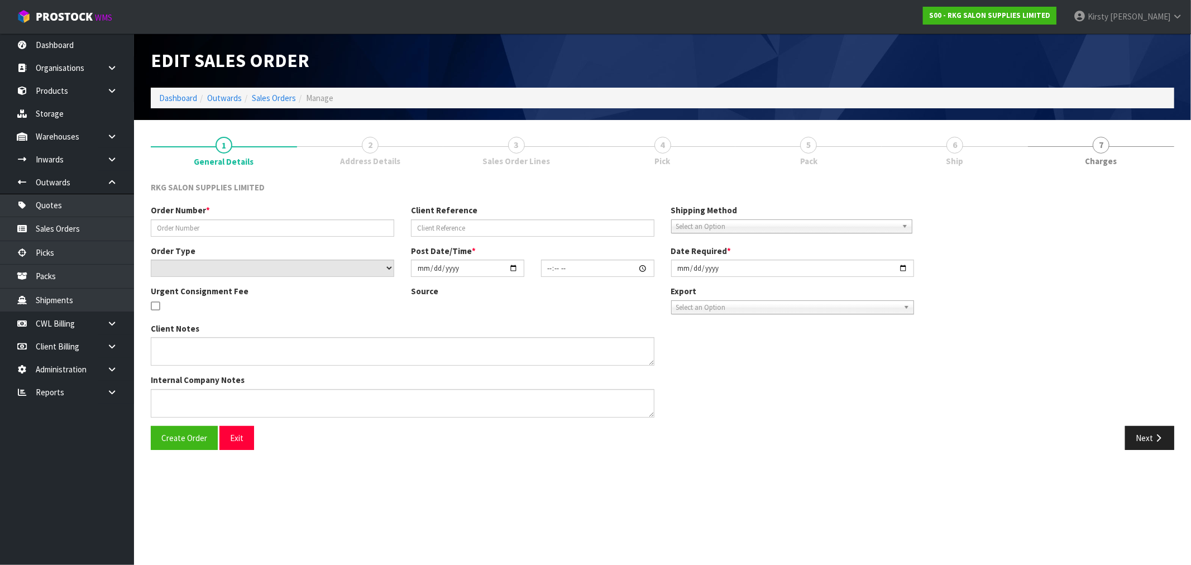
type input "YC BEAUTY"
select select "number:0"
type input "[DATE]"
type input "00:00:00.000"
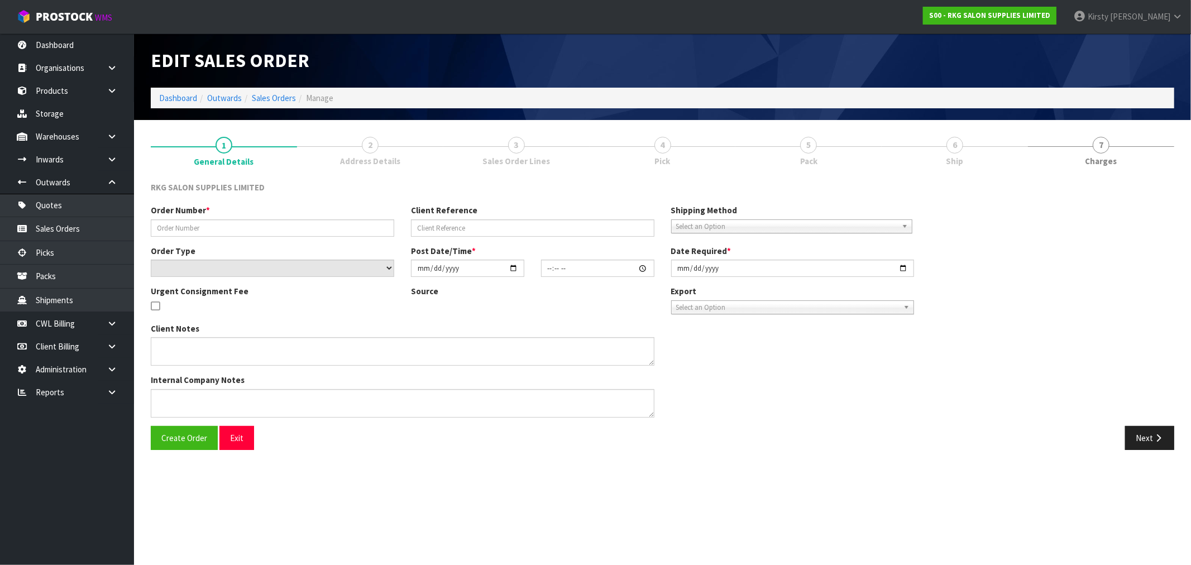
type input "[DATE]"
type textarea "PLS DISPATCH [DATE] - PH [PERSON_NAME] 027-623-6763"
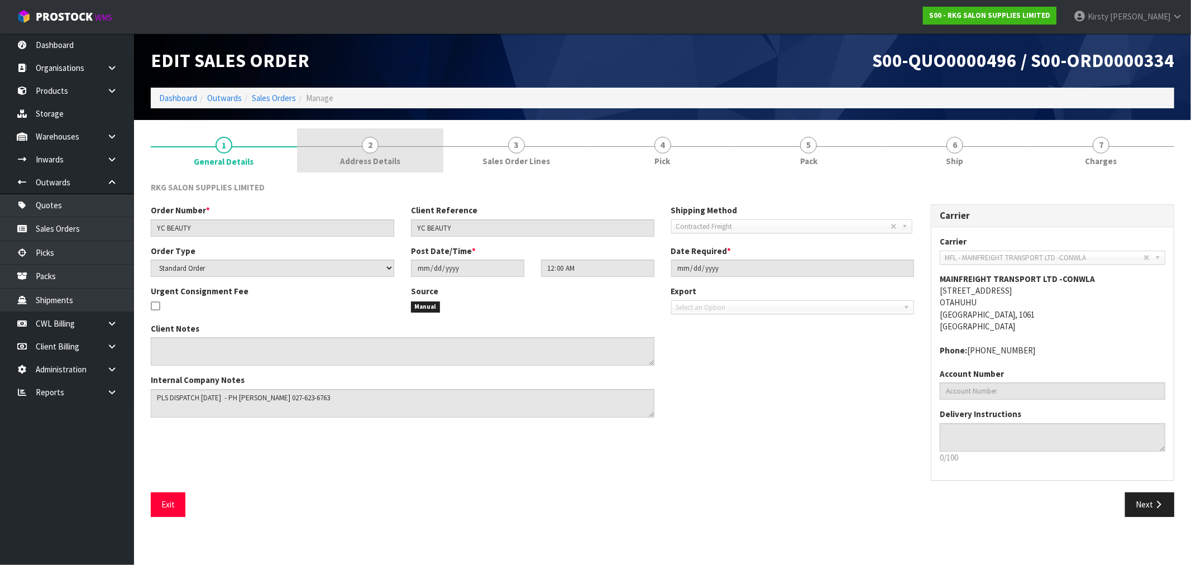
click at [367, 148] on span "2" at bounding box center [370, 145] width 17 height 17
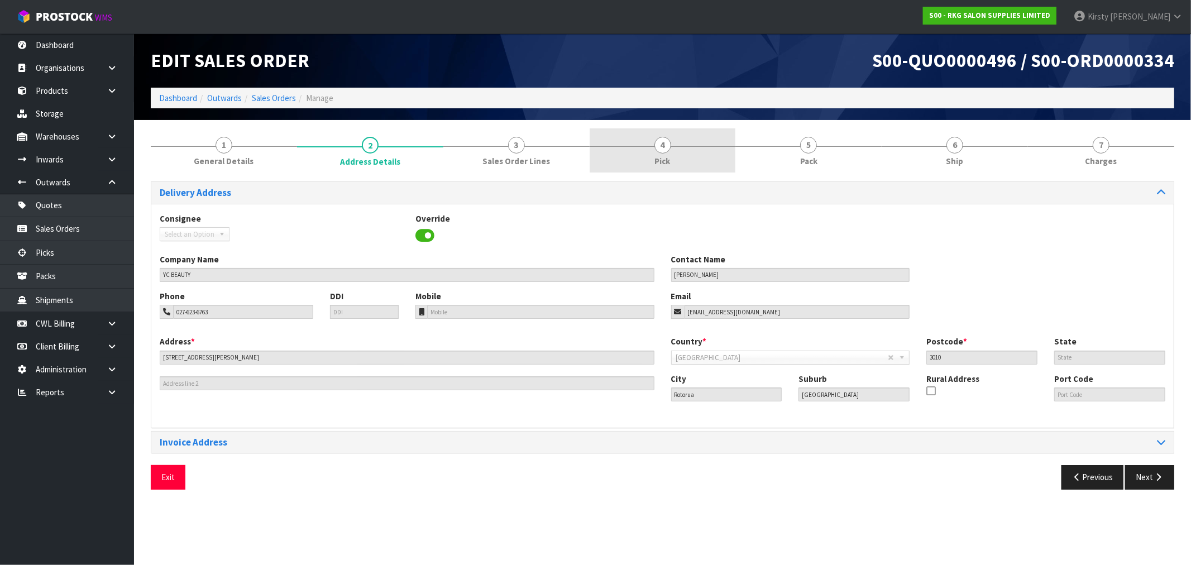
click at [672, 152] on link "4 Pick" at bounding box center [663, 150] width 146 height 44
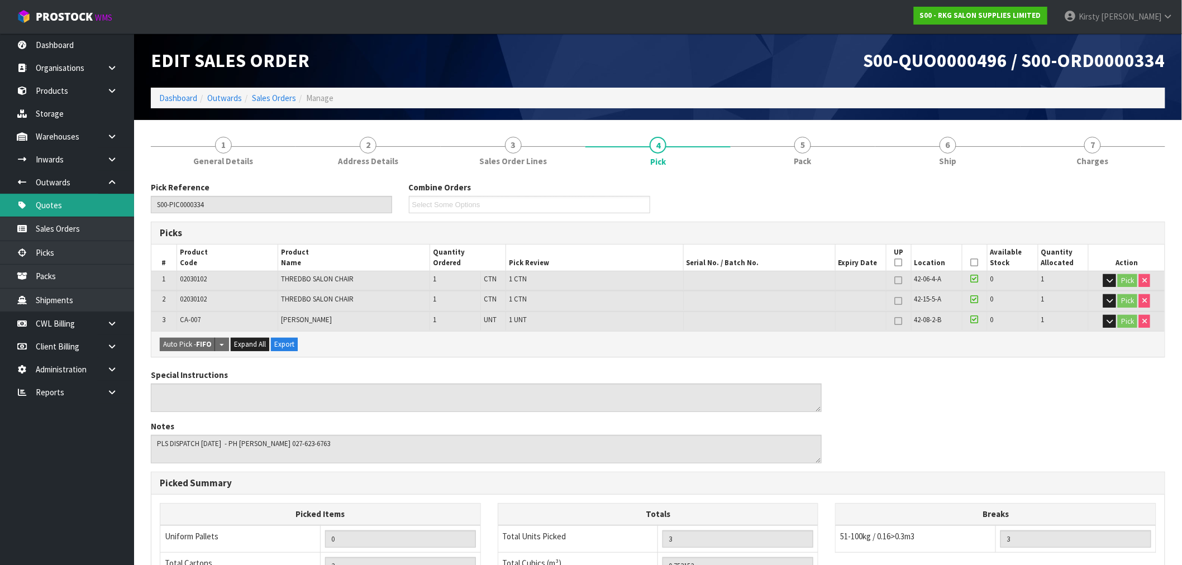
click at [49, 200] on link "Quotes" at bounding box center [67, 205] width 134 height 23
